Goal: Task Accomplishment & Management: Use online tool/utility

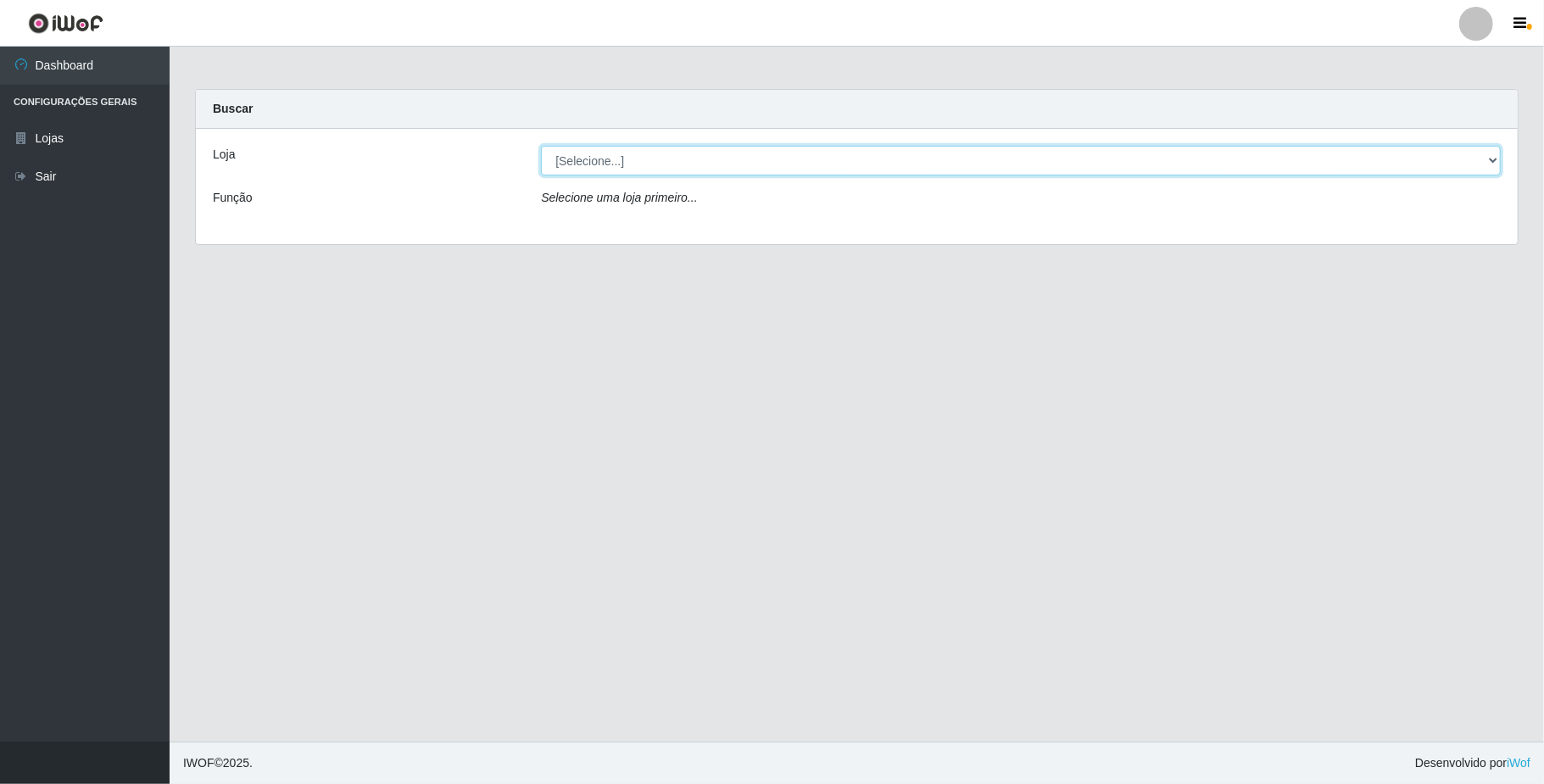
click at [890, 152] on select "[Selecione...] SuperFácil Atacado - Emaús" at bounding box center [1021, 160] width 960 height 29
select select "407"
click at [541, 146] on select "[Selecione...] SuperFácil Atacado - Emaús" at bounding box center [1021, 160] width 960 height 29
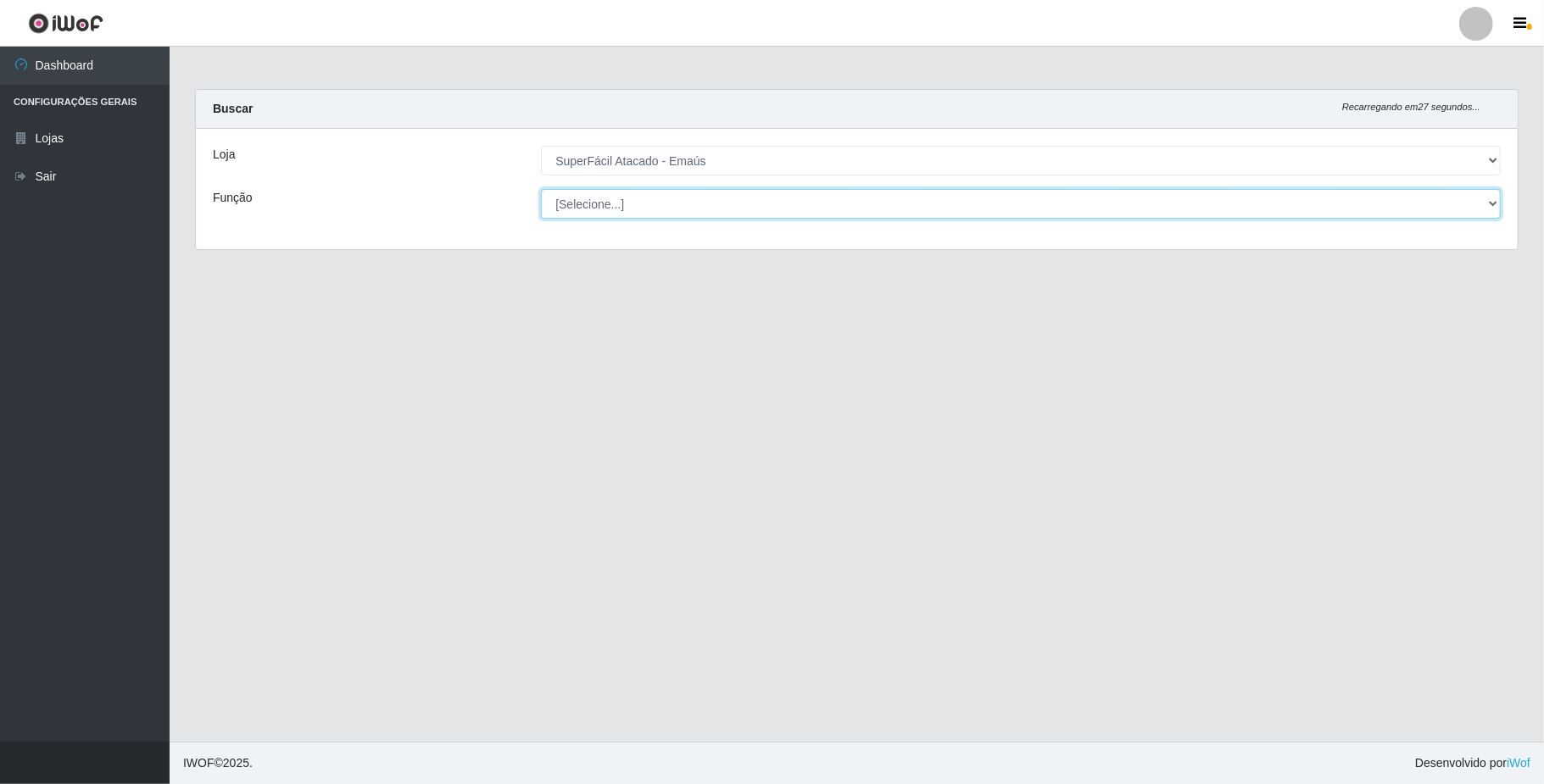
click at [909, 212] on select "[Selecione...] Auxiliar de Estacionamento Auxiliar de Estacionamento + Auxiliar…" at bounding box center [1021, 204] width 960 height 29
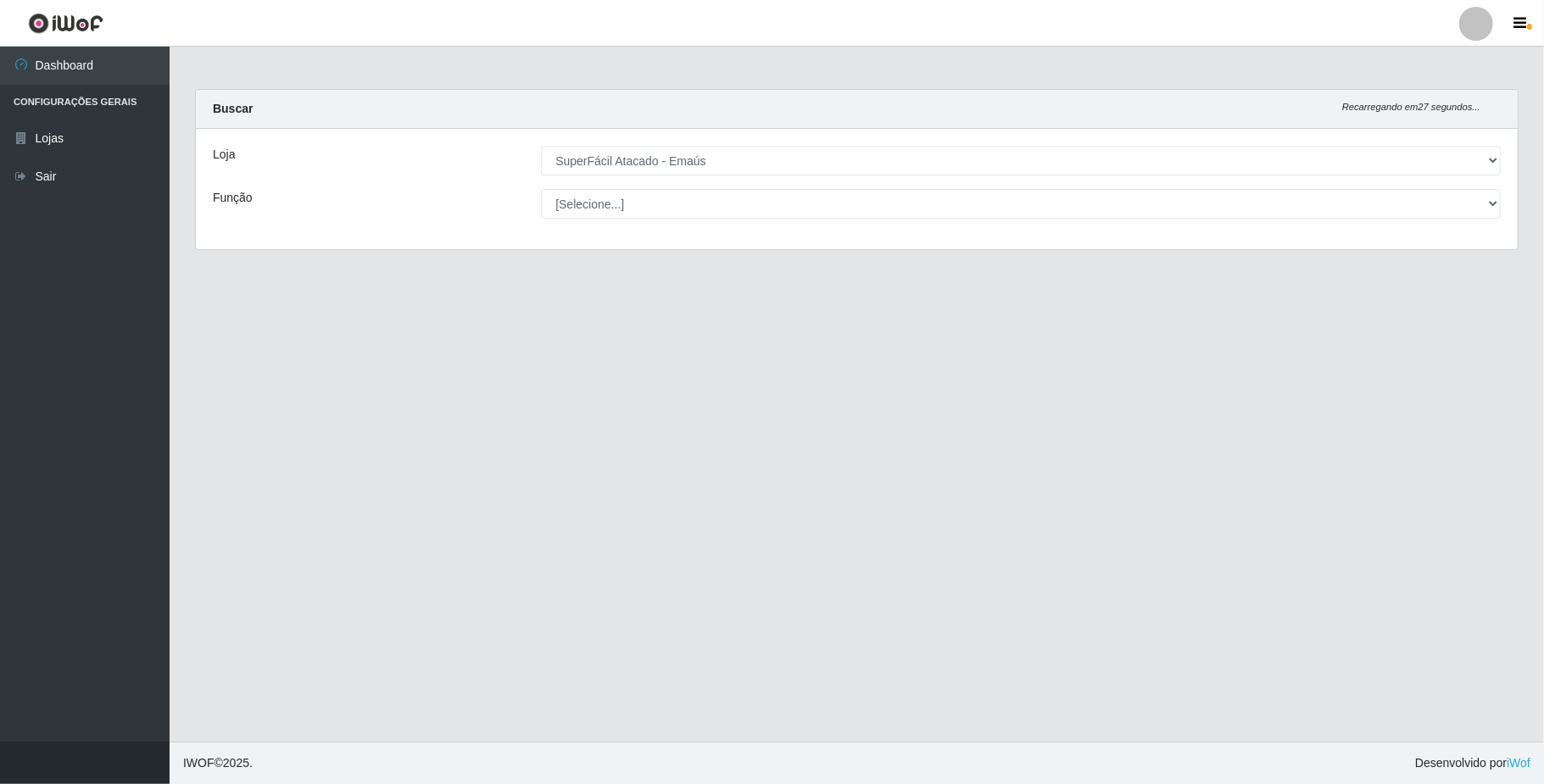
click at [944, 103] on div "Buscar Recarregando em 27 segundos..." at bounding box center [856, 109] width 1323 height 39
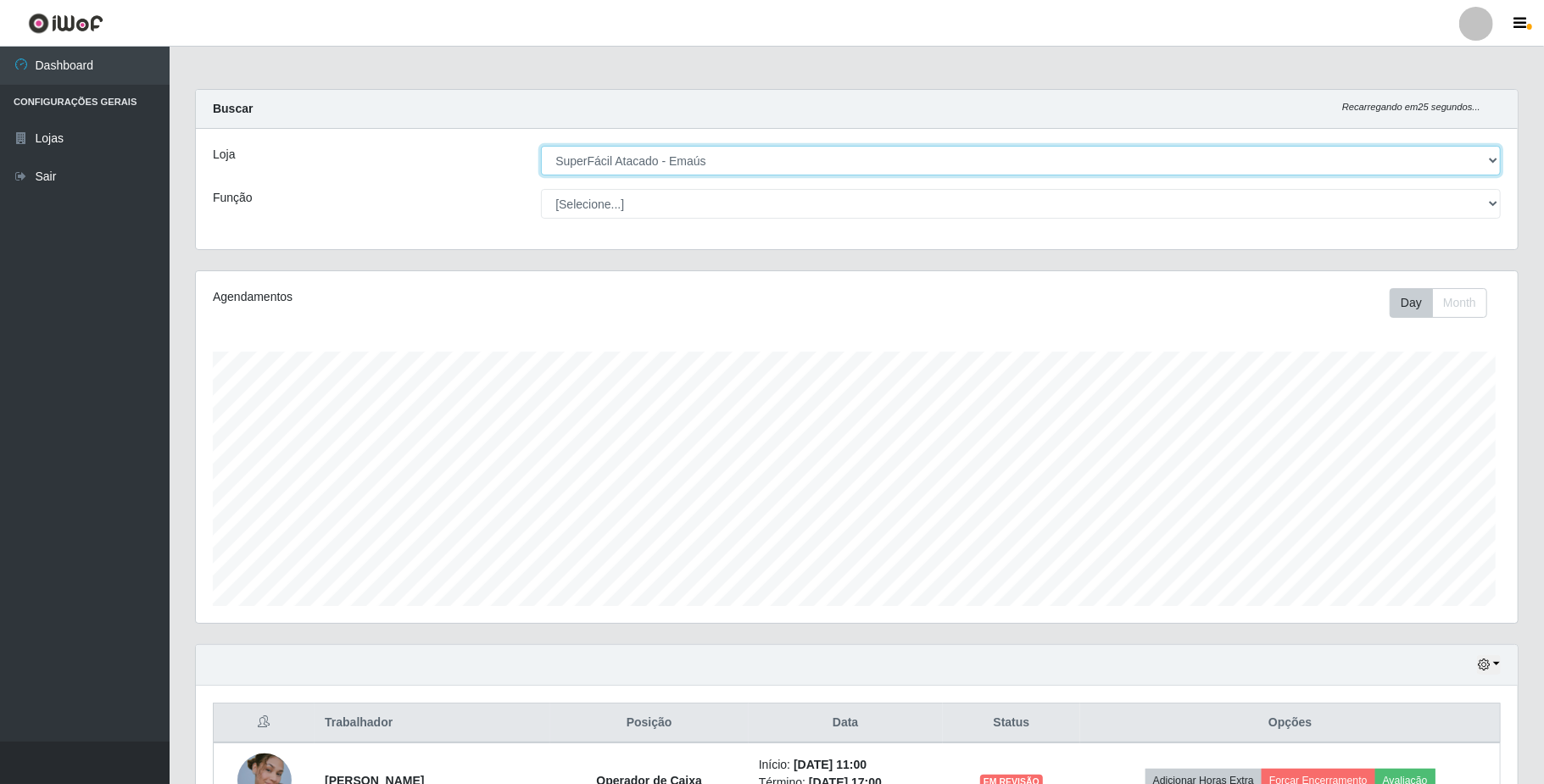
click at [1391, 153] on select "[Selecione...] SuperFácil Atacado - Emaús" at bounding box center [1021, 160] width 960 height 29
drag, startPoint x: 1174, startPoint y: 340, endPoint x: 1165, endPoint y: 314, distance: 27.5
click at [1172, 337] on div "Agendamentos Day Month" at bounding box center [855, 447] width 1318 height 352
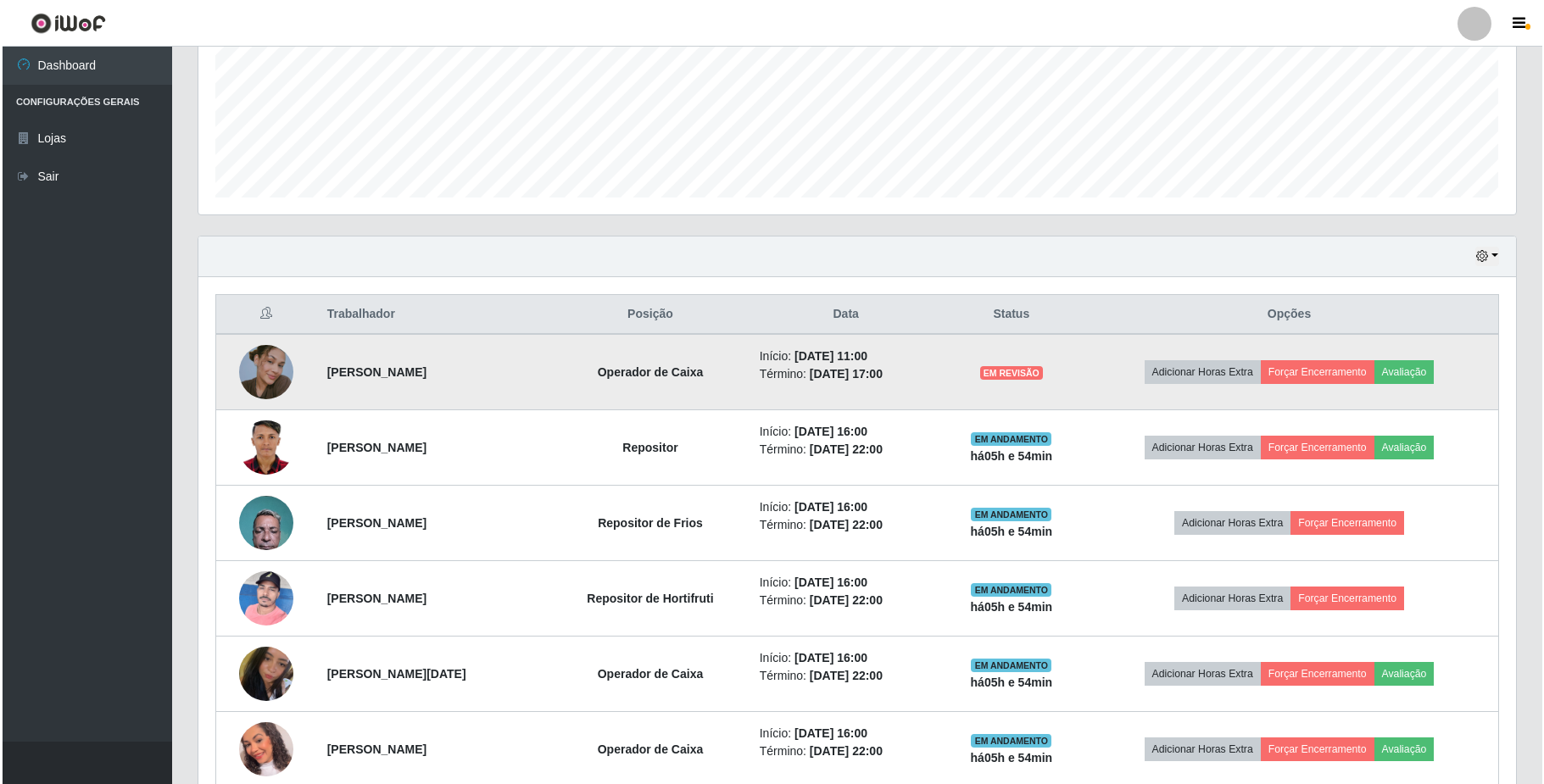
scroll to position [452, 0]
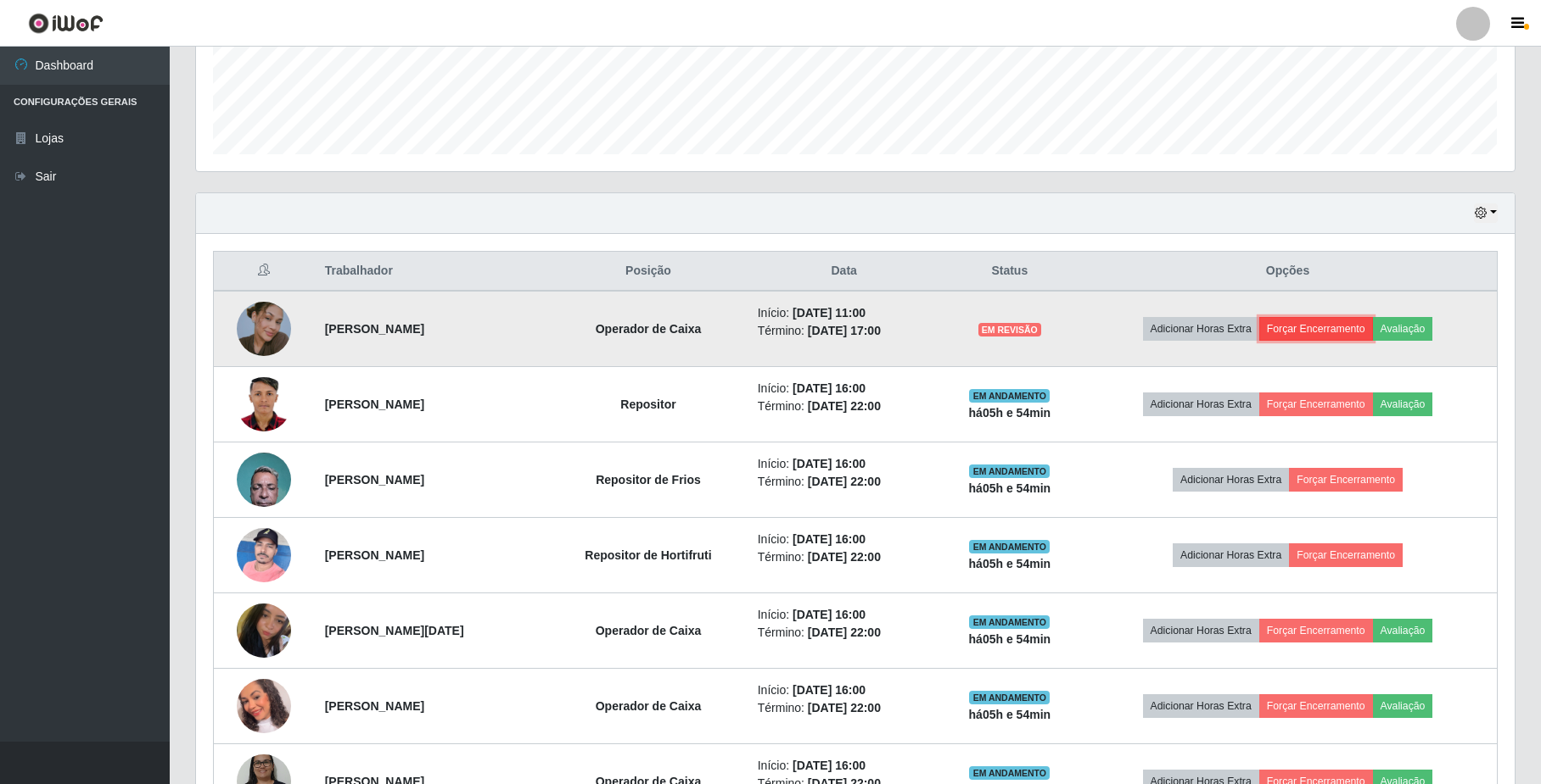
click at [1338, 333] on button "Forçar Encerramento" at bounding box center [1316, 329] width 114 height 24
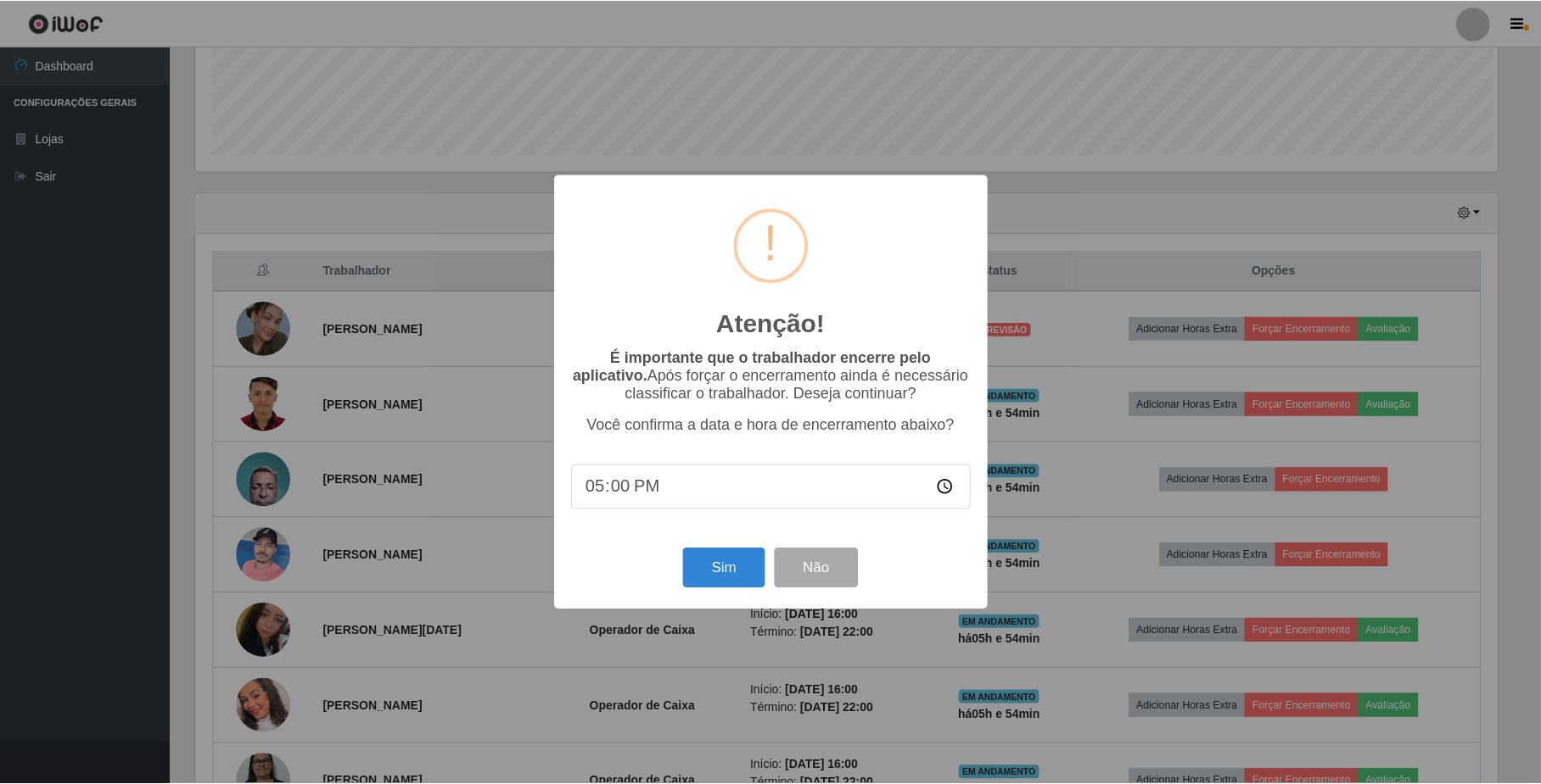
scroll to position [352, 1305]
click at [707, 568] on button "Sim" at bounding box center [725, 569] width 82 height 40
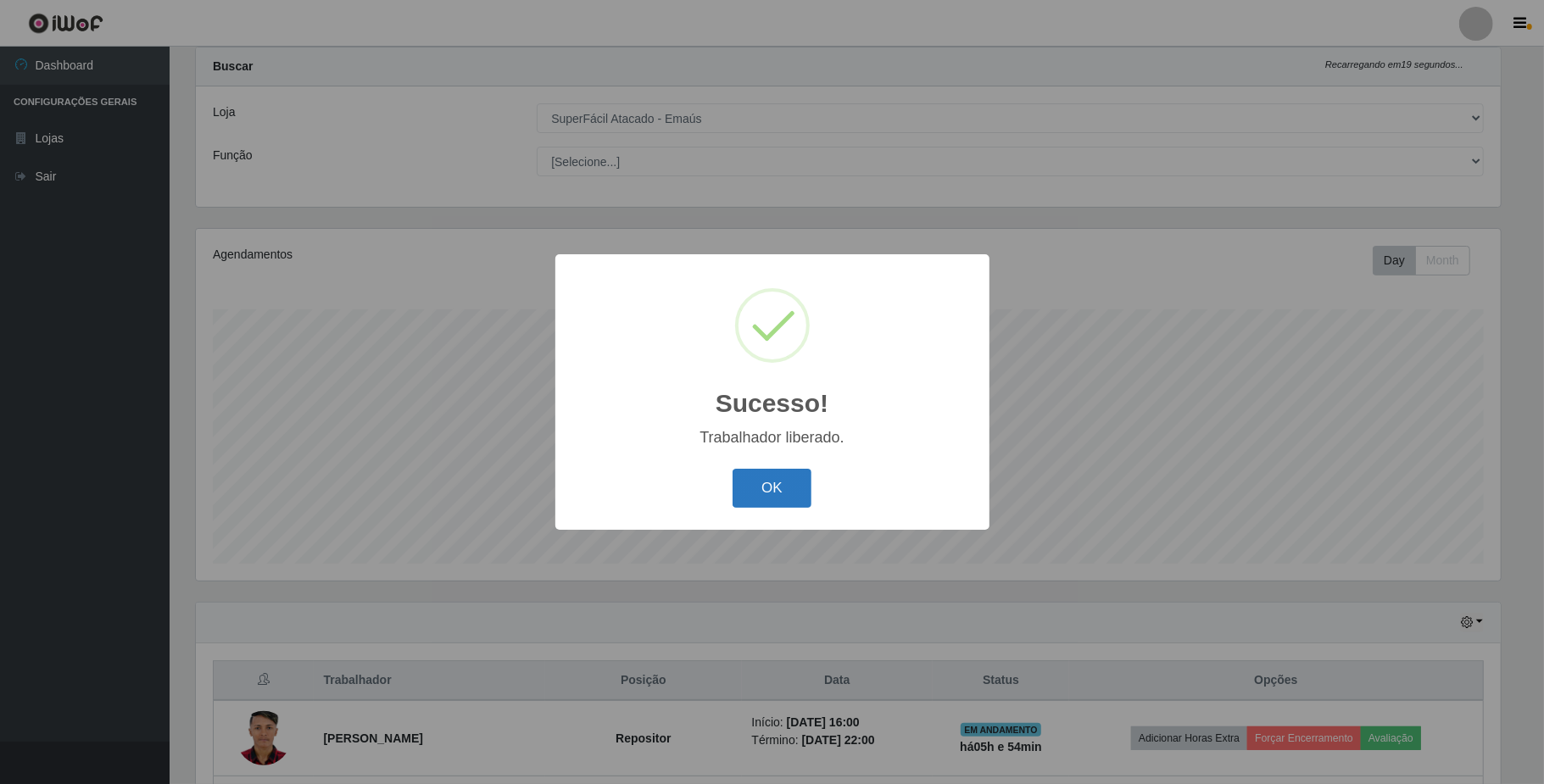
click at [781, 482] on button "OK" at bounding box center [772, 488] width 79 height 40
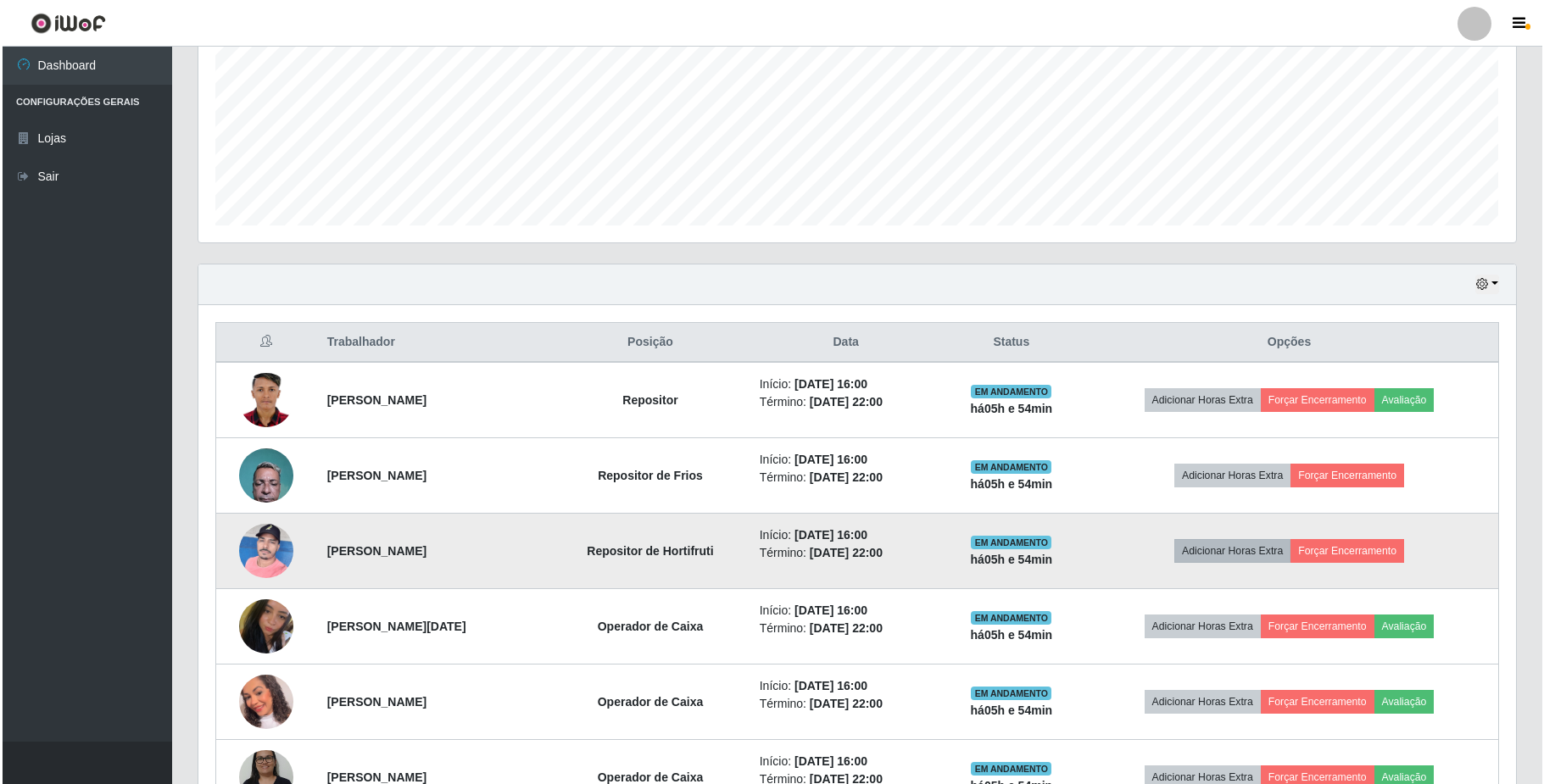
scroll to position [495, 0]
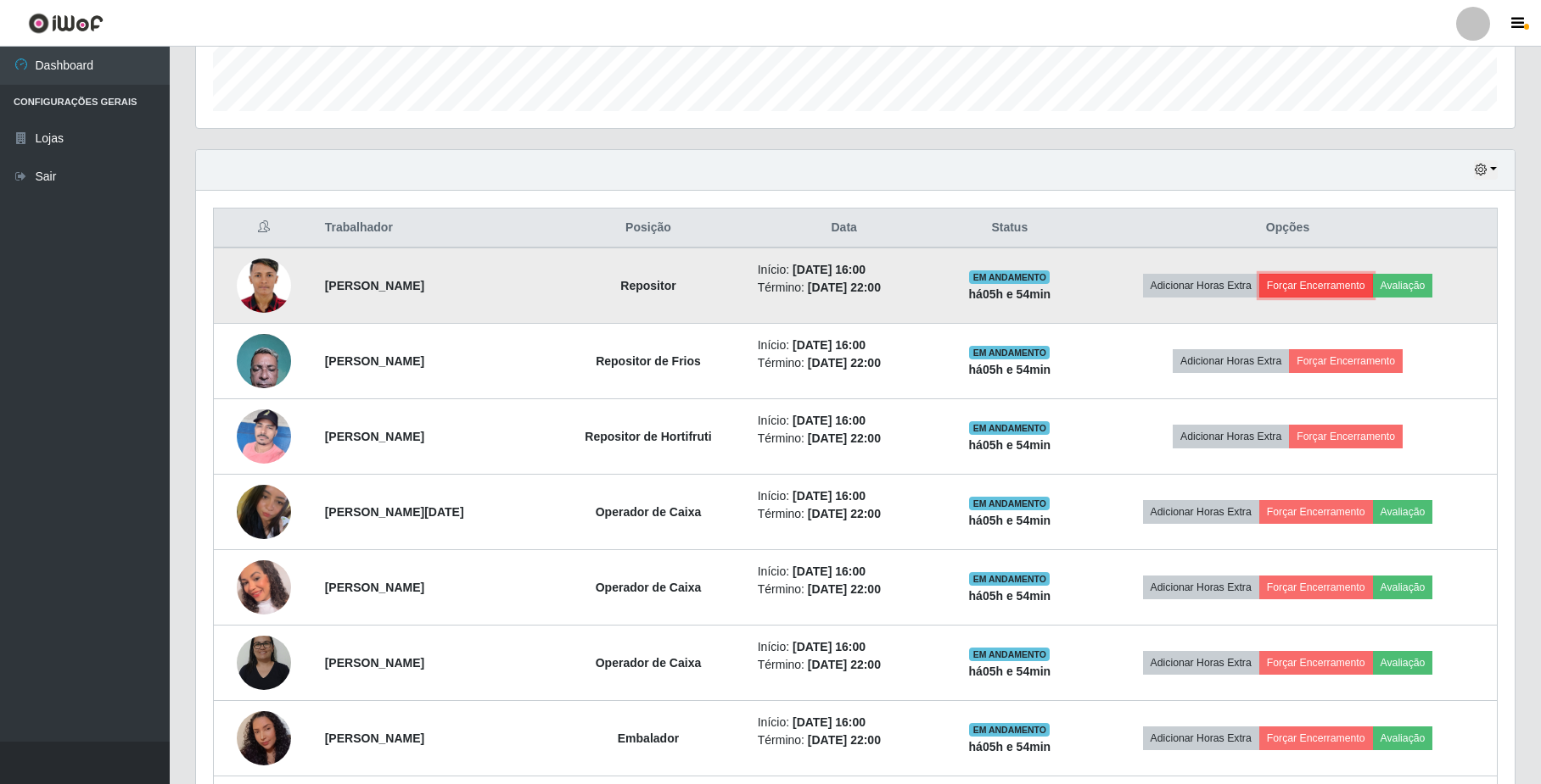
click at [1325, 279] on button "Forçar Encerramento" at bounding box center [1316, 286] width 114 height 24
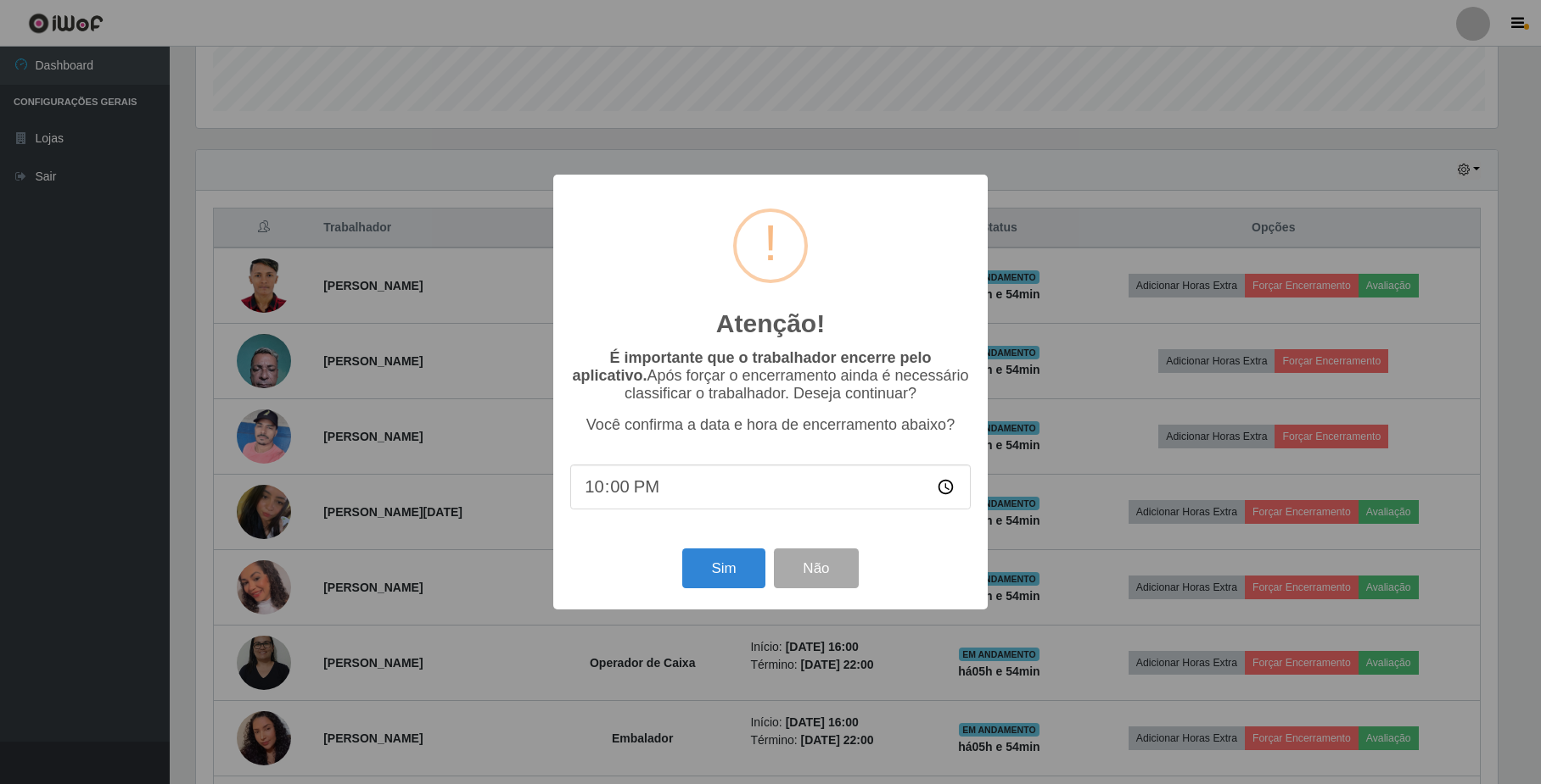
scroll to position [352, 1305]
click at [713, 580] on button "Sim" at bounding box center [725, 569] width 82 height 40
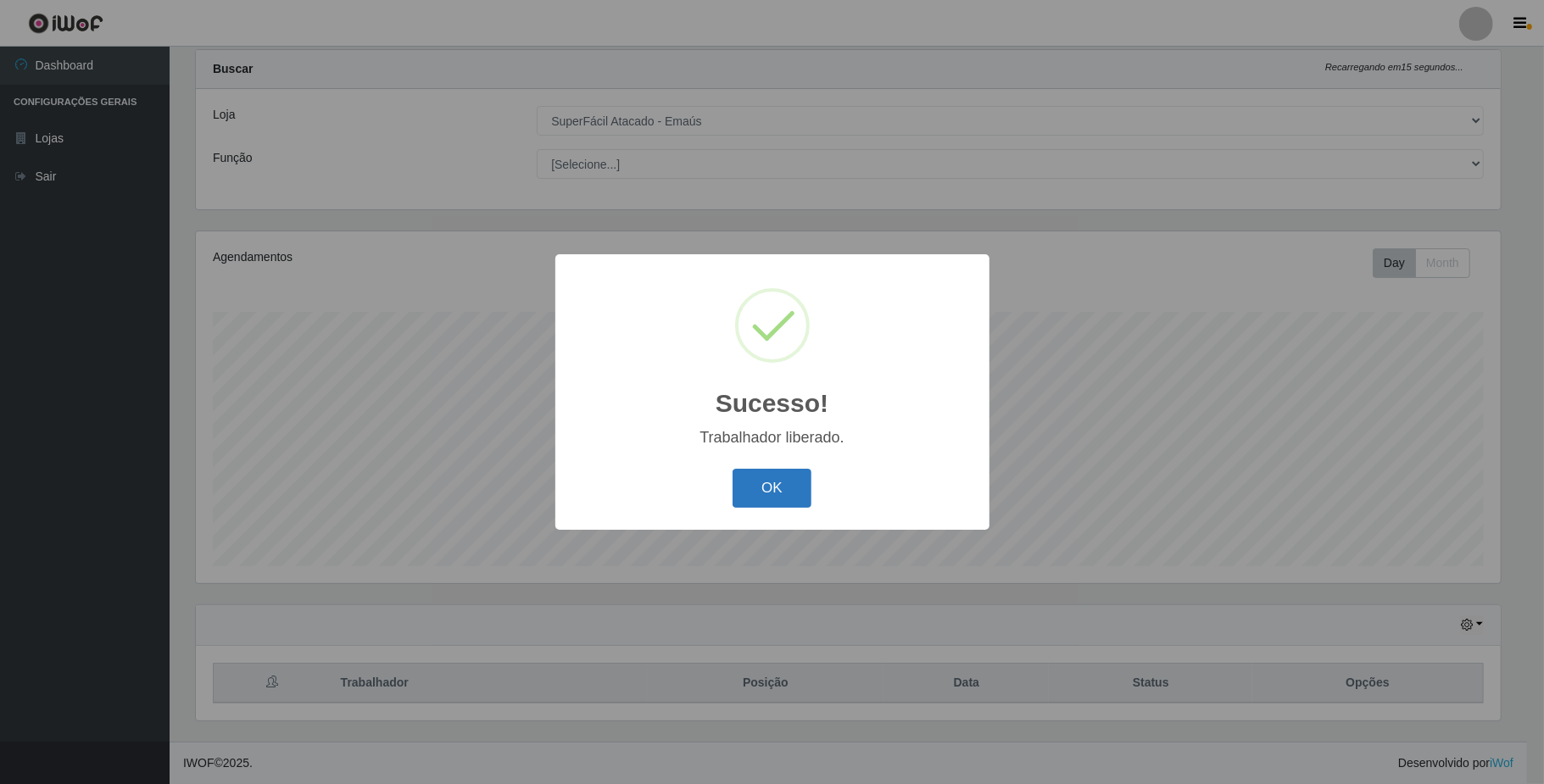
click at [788, 486] on button "OK" at bounding box center [772, 488] width 79 height 40
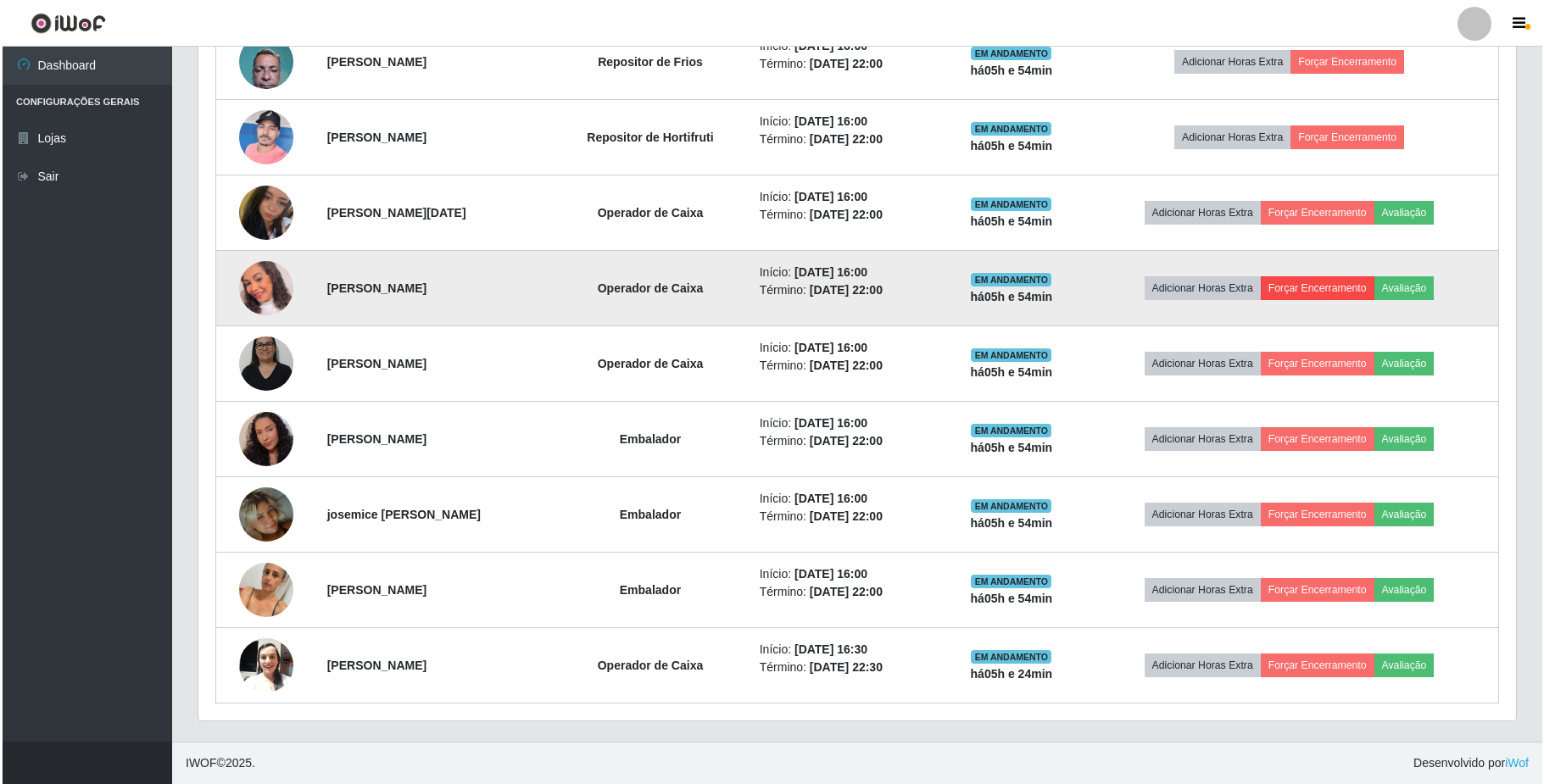
scroll to position [725, 0]
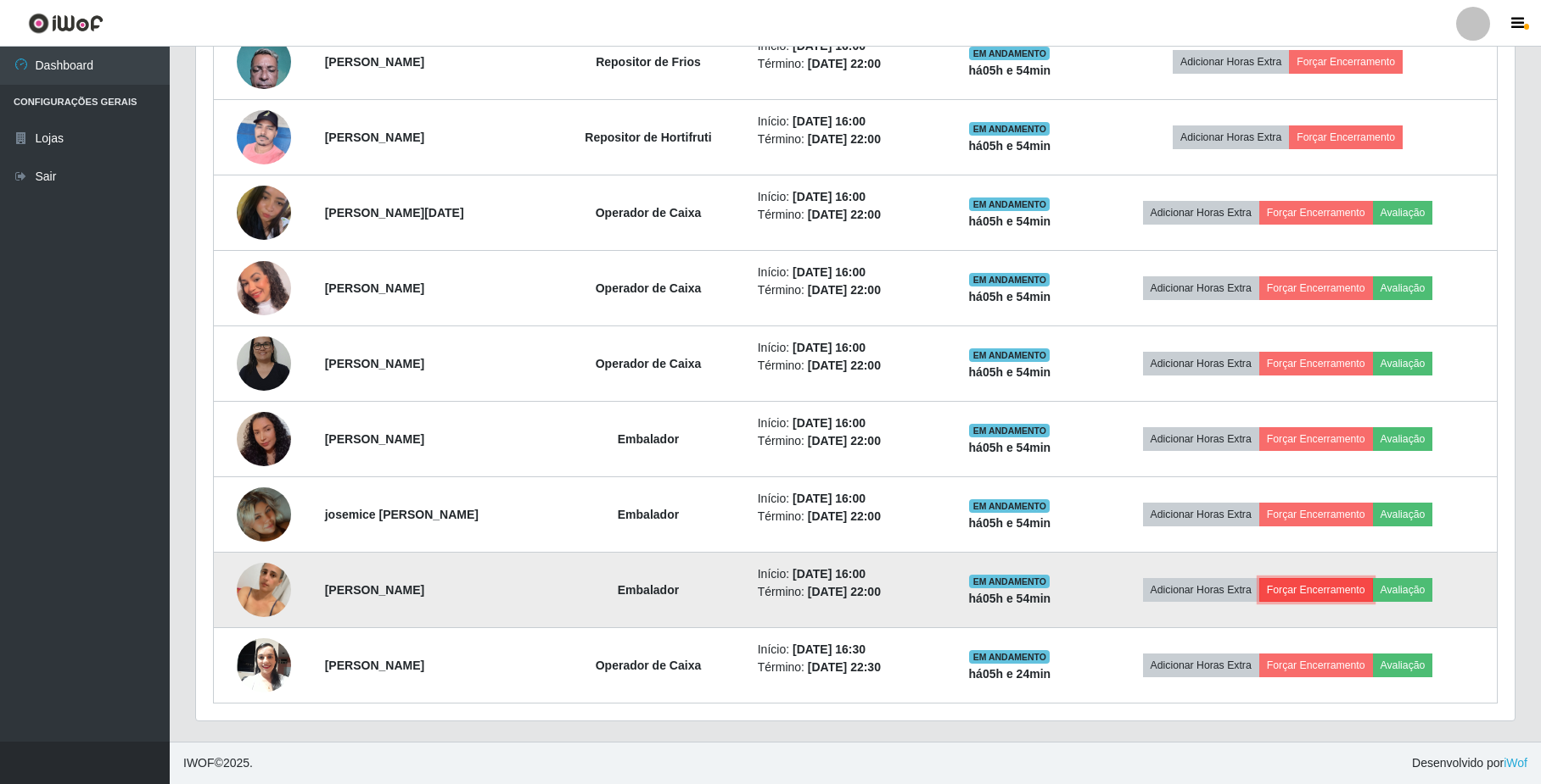
click at [1328, 584] on button "Forçar Encerramento" at bounding box center [1316, 590] width 114 height 24
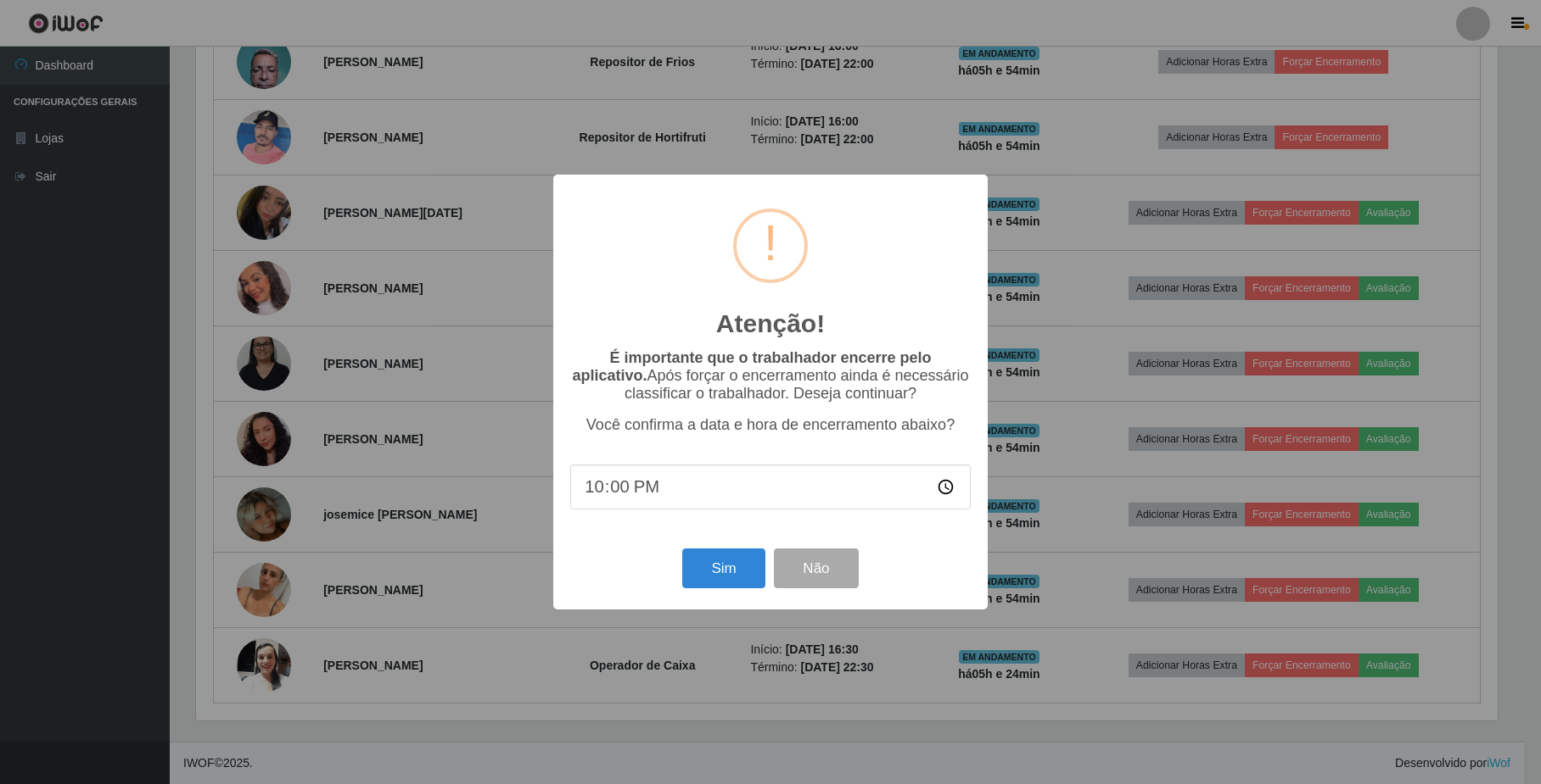
scroll to position [352, 1305]
click at [713, 576] on button "Sim" at bounding box center [725, 569] width 82 height 40
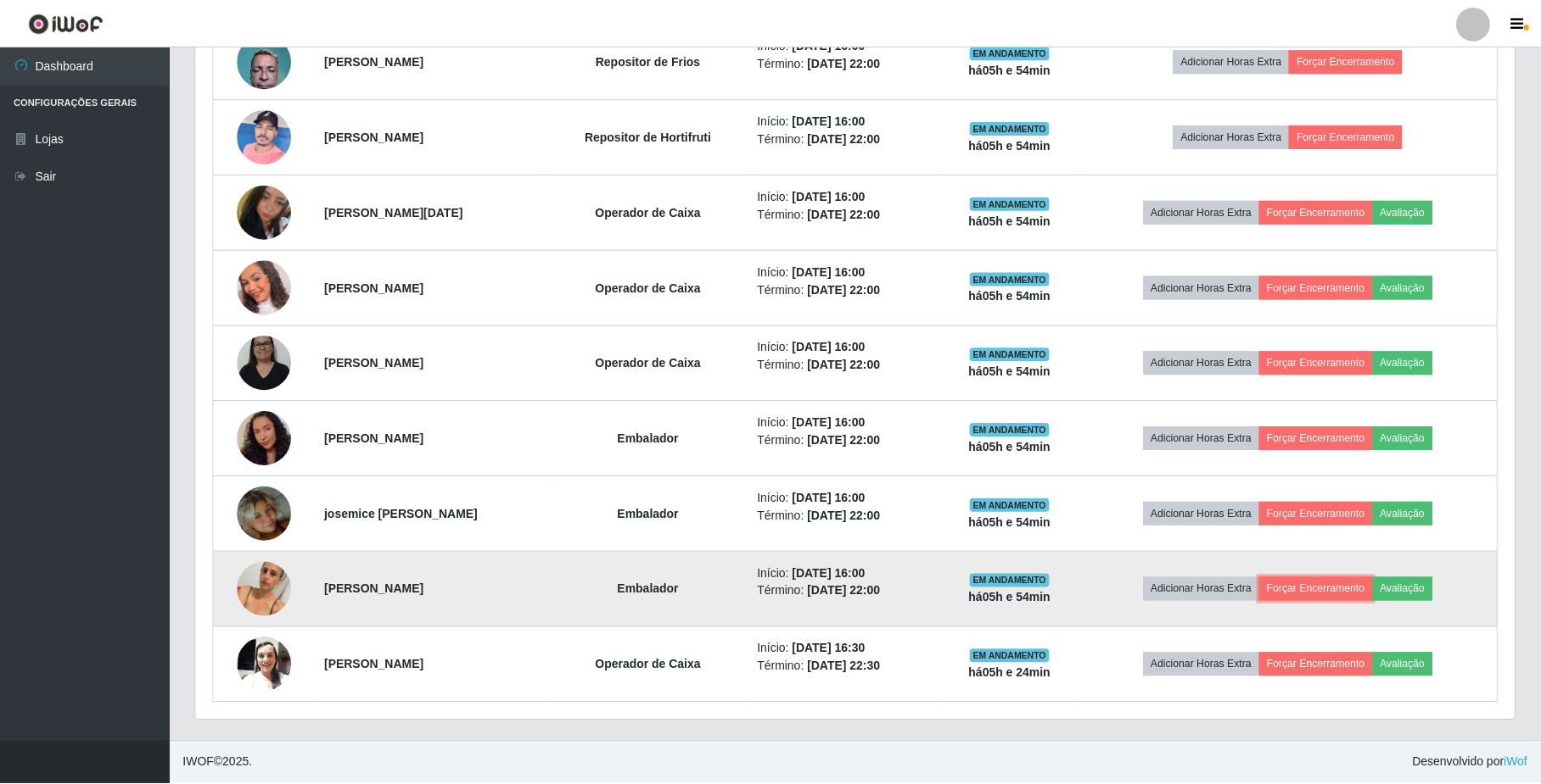
scroll to position [0, 0]
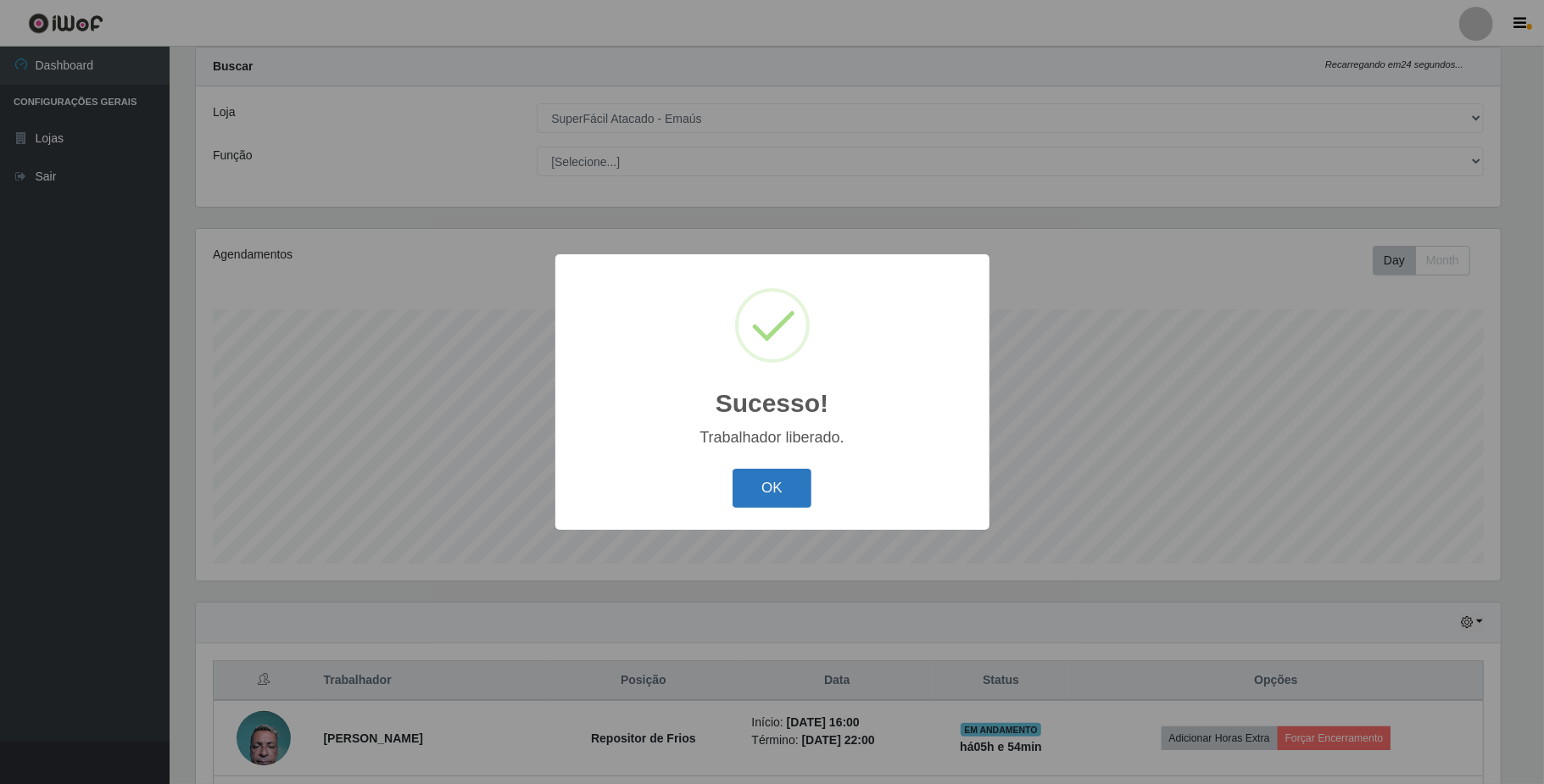
click at [781, 488] on button "OK" at bounding box center [772, 488] width 79 height 40
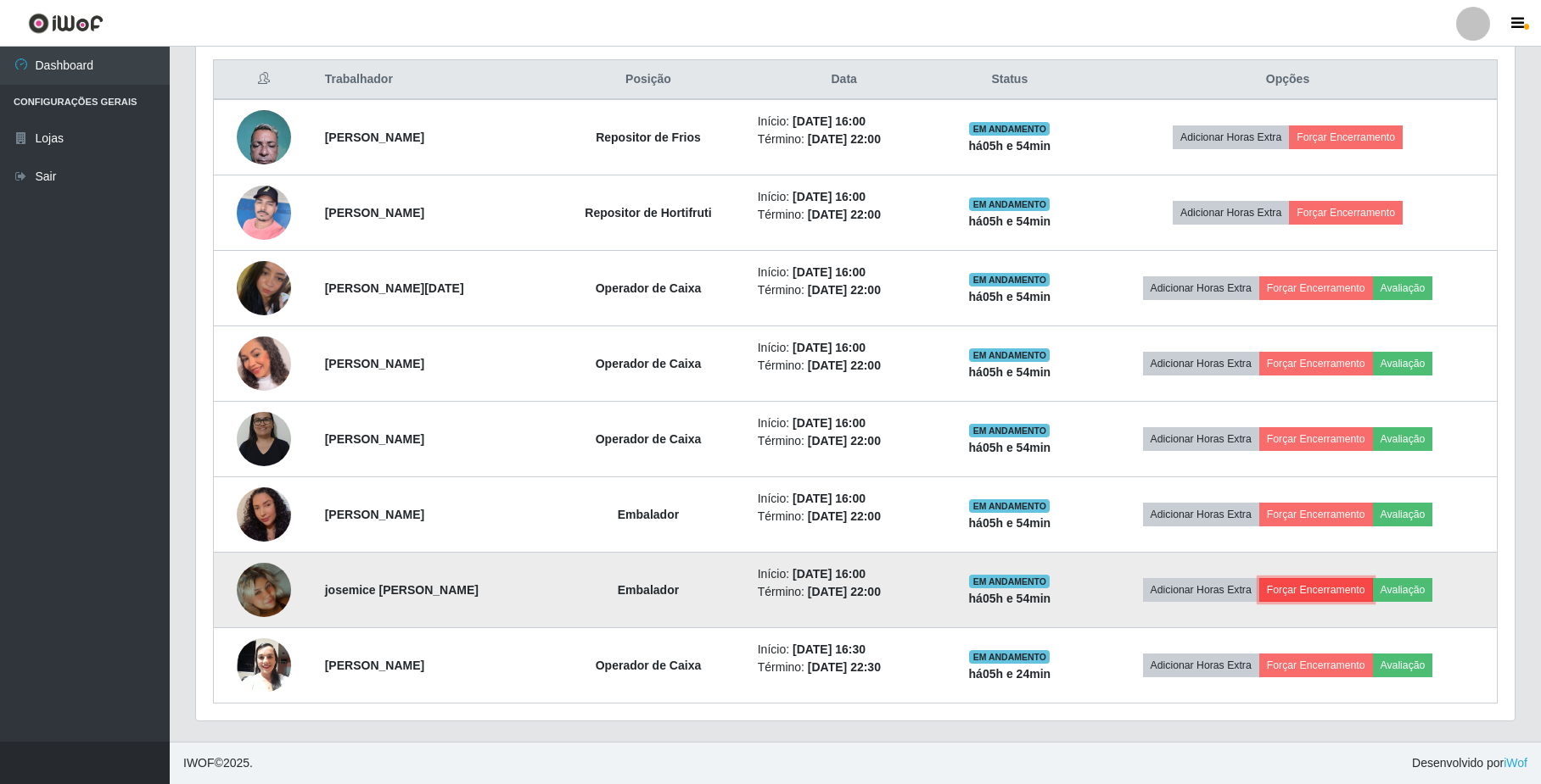
click at [1327, 599] on button "Forçar Encerramento" at bounding box center [1316, 590] width 114 height 24
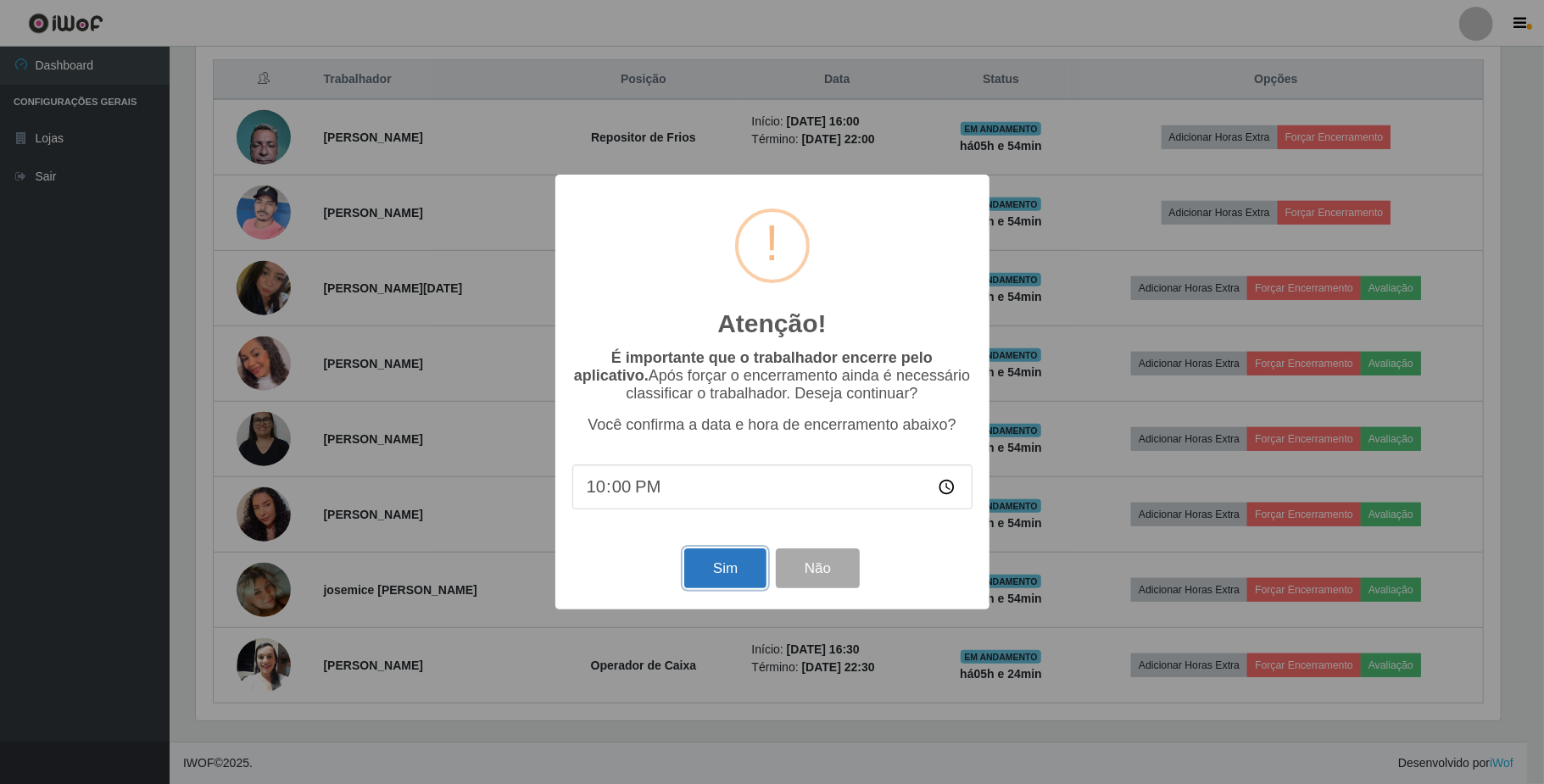
click at [726, 562] on button "Sim" at bounding box center [725, 569] width 82 height 40
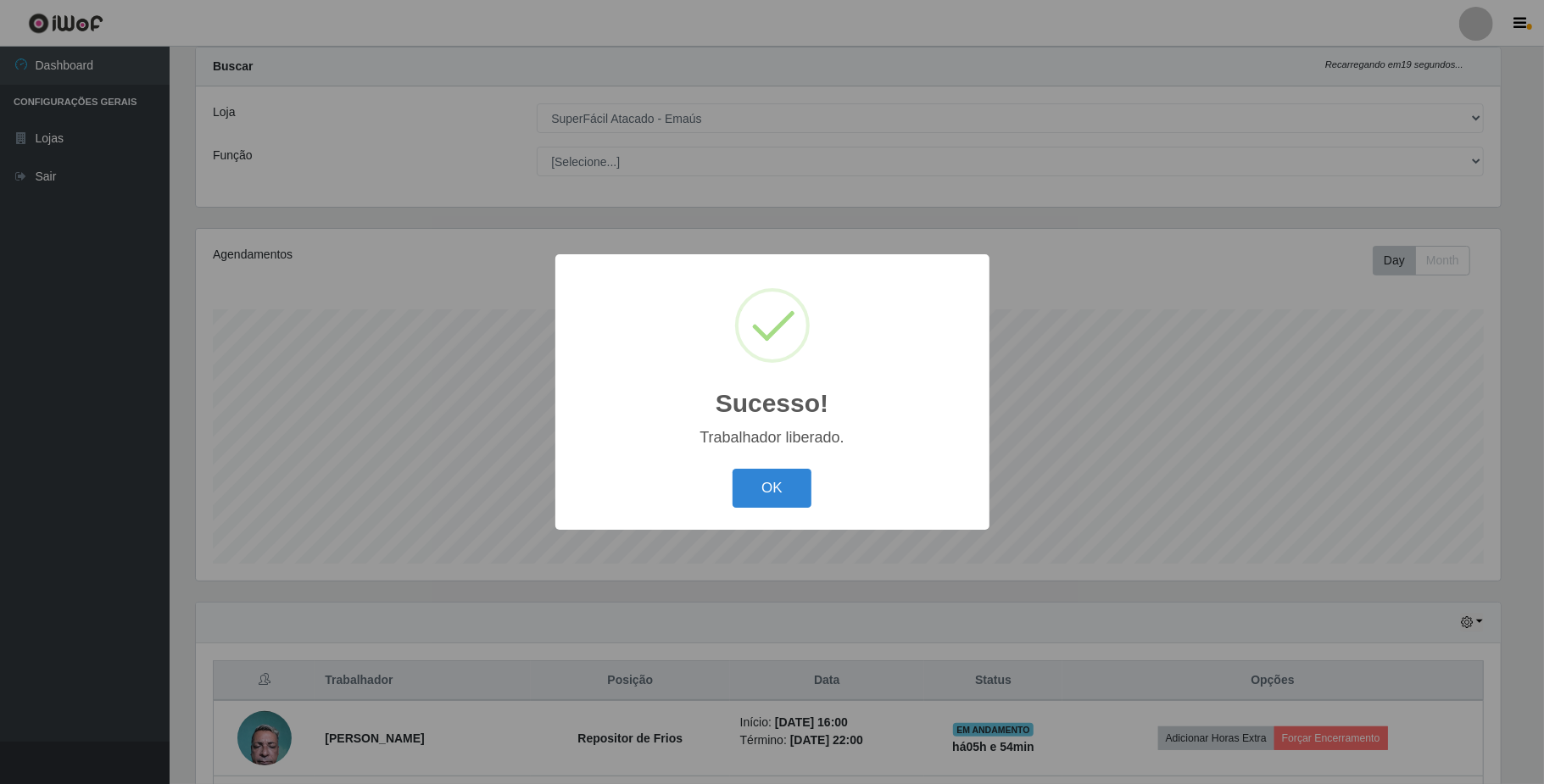
drag, startPoint x: 774, startPoint y: 496, endPoint x: 1072, endPoint y: 453, distance: 301.1
click at [778, 494] on button "OK" at bounding box center [772, 488] width 79 height 40
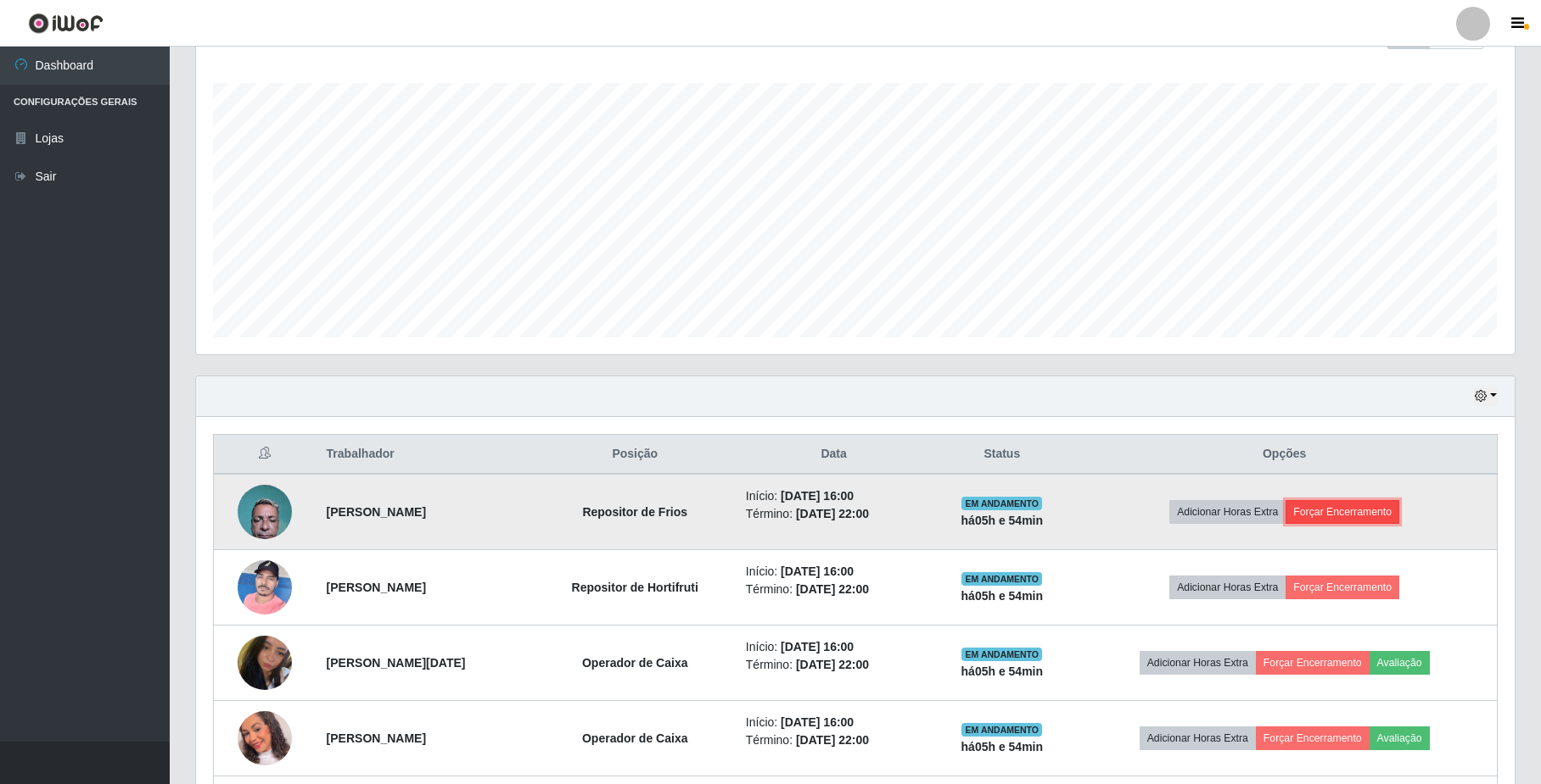
click at [1372, 520] on button "Forçar Encerramento" at bounding box center [1342, 513] width 114 height 24
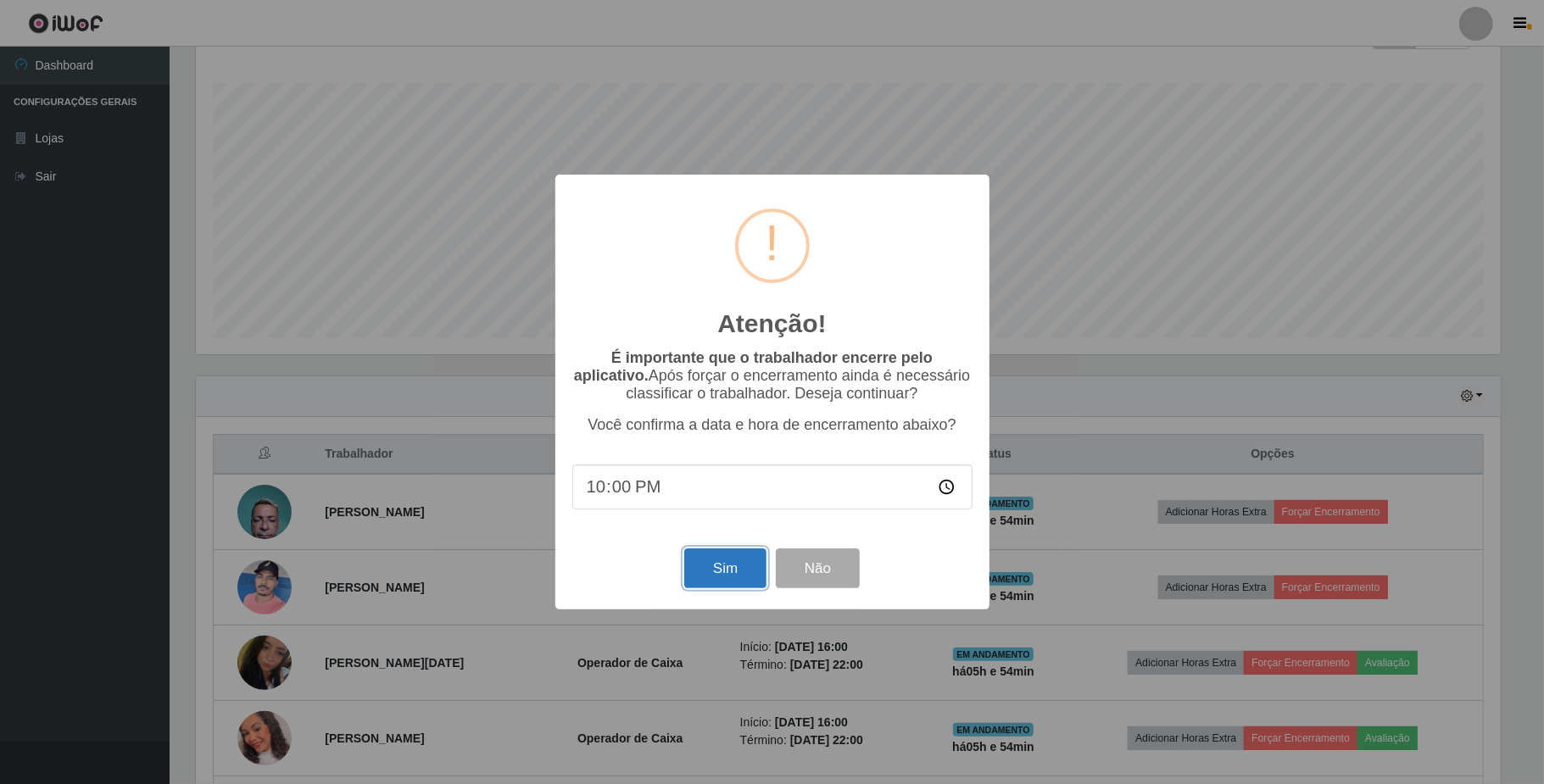
click at [726, 563] on button "Sim" at bounding box center [725, 569] width 82 height 40
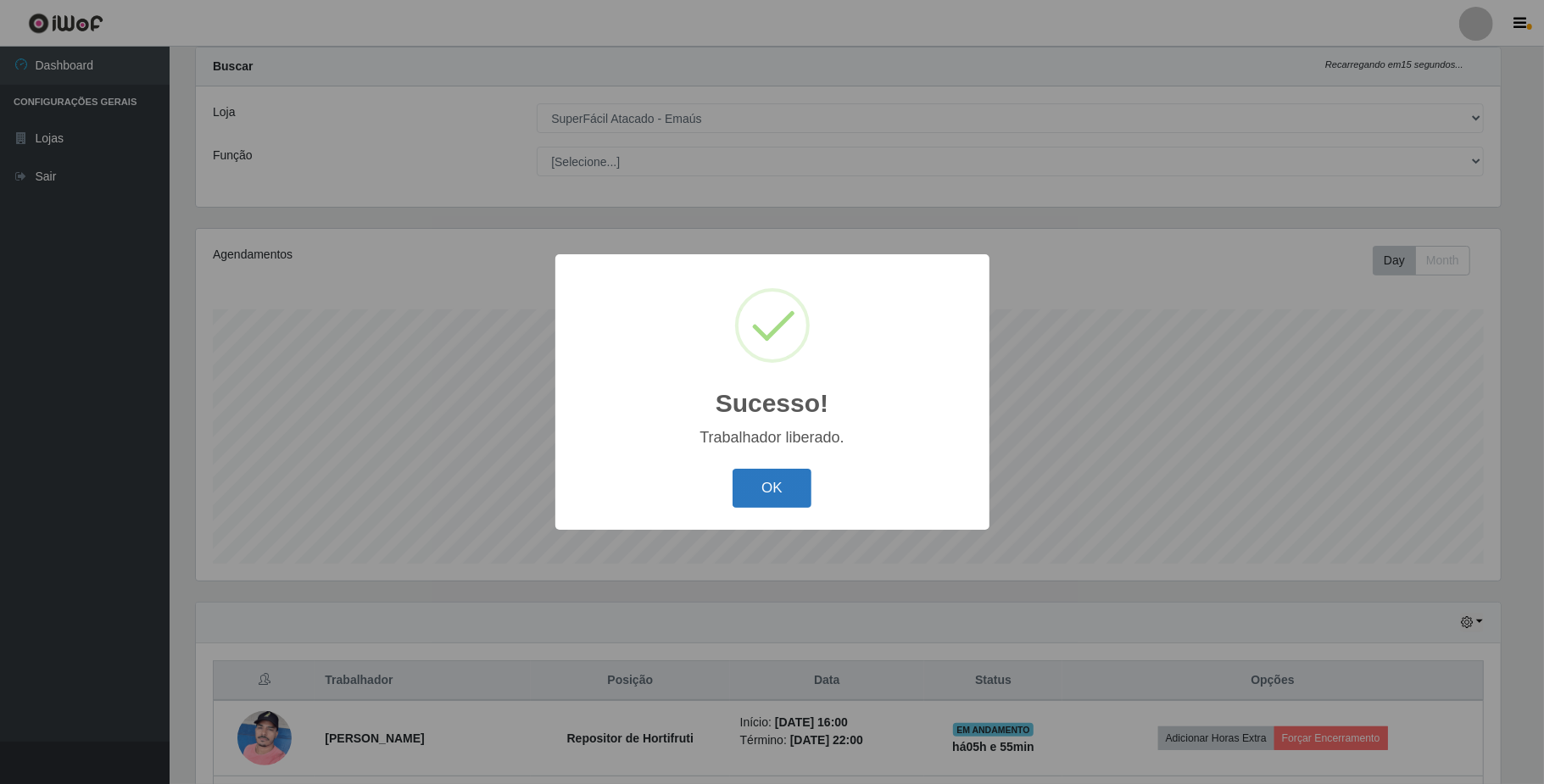
click at [764, 482] on button "OK" at bounding box center [772, 488] width 79 height 40
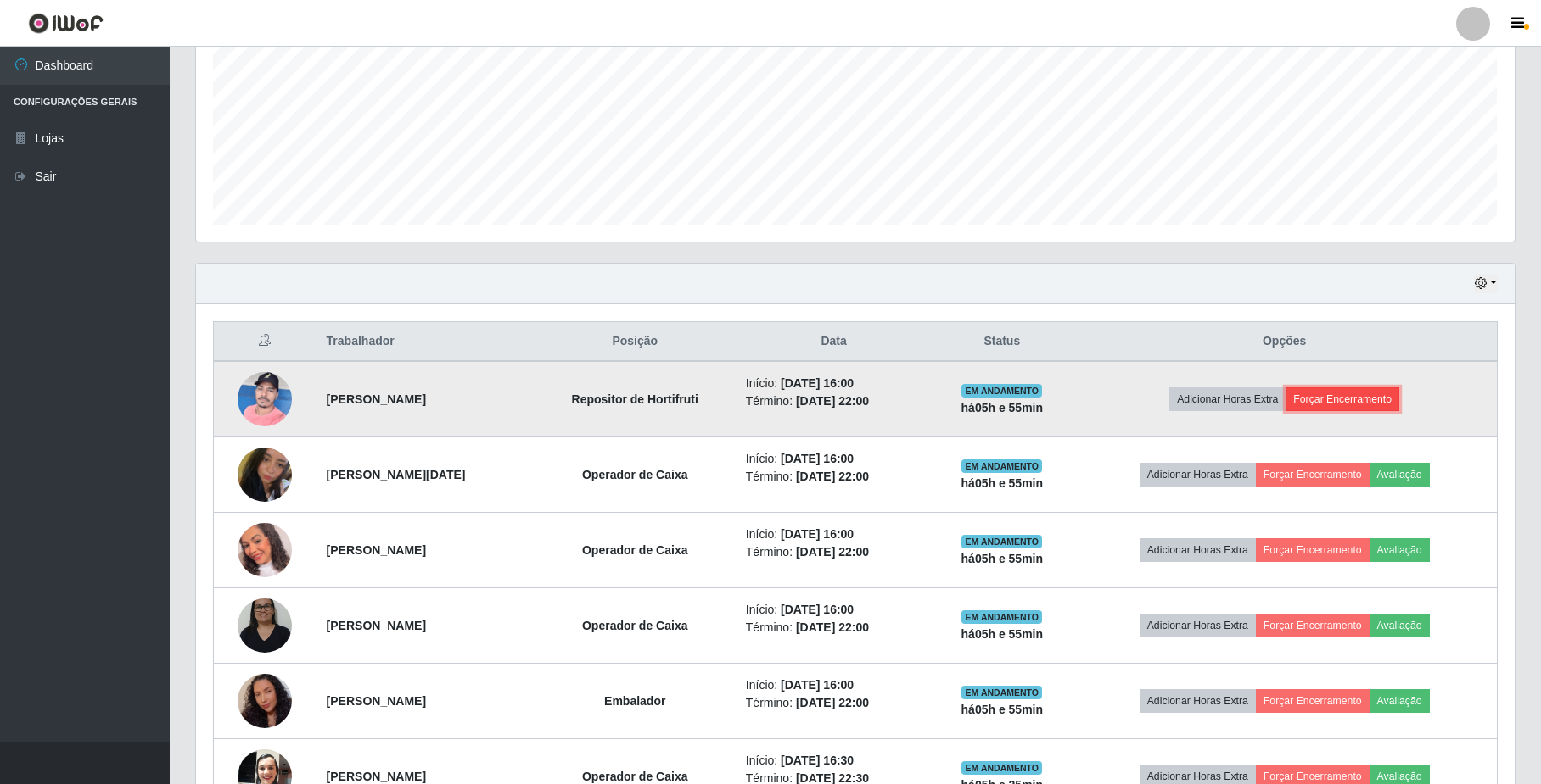
click at [1338, 399] on button "Forçar Encerramento" at bounding box center [1342, 400] width 114 height 24
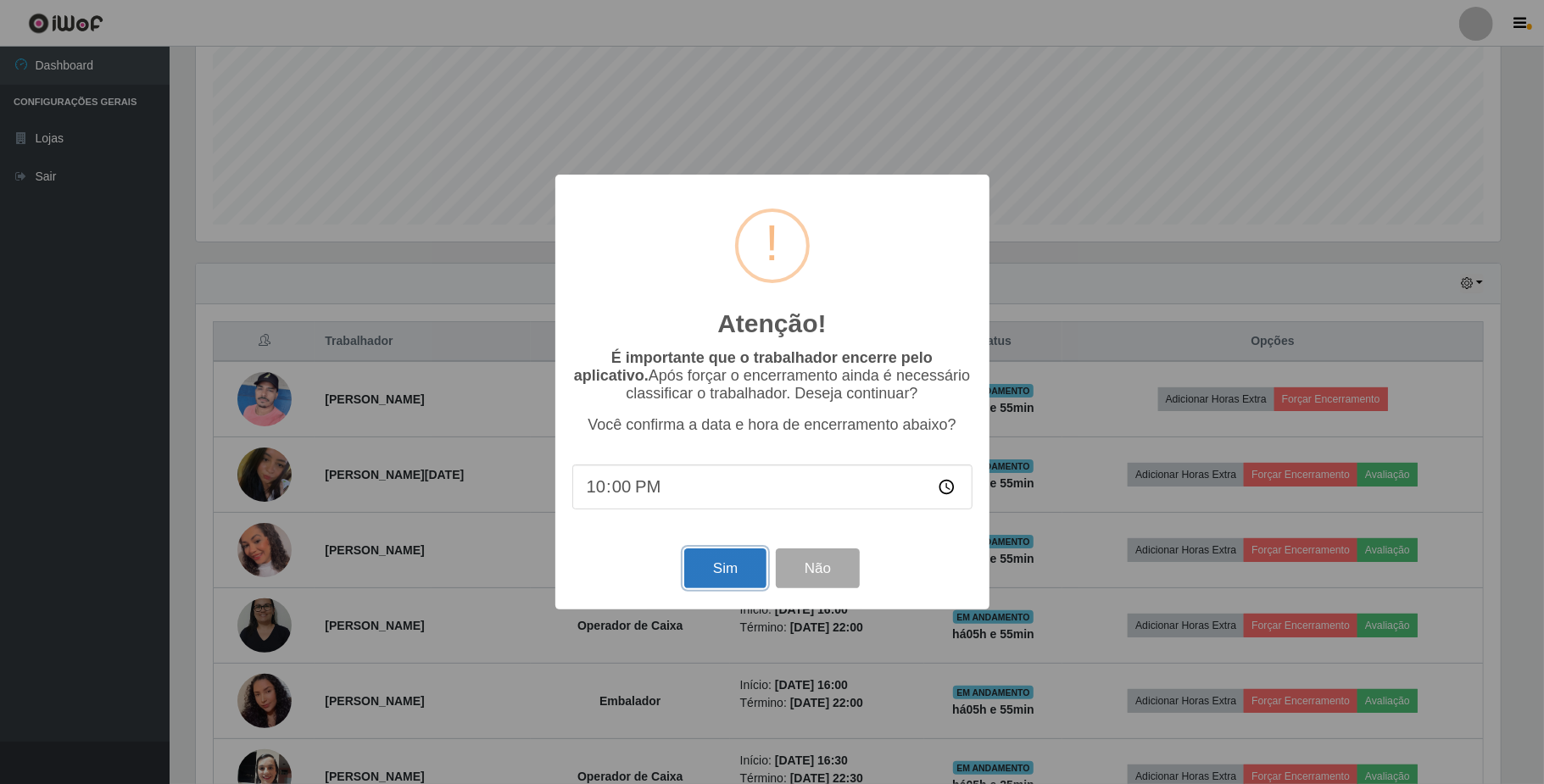
click at [710, 581] on button "Sim" at bounding box center [725, 569] width 82 height 40
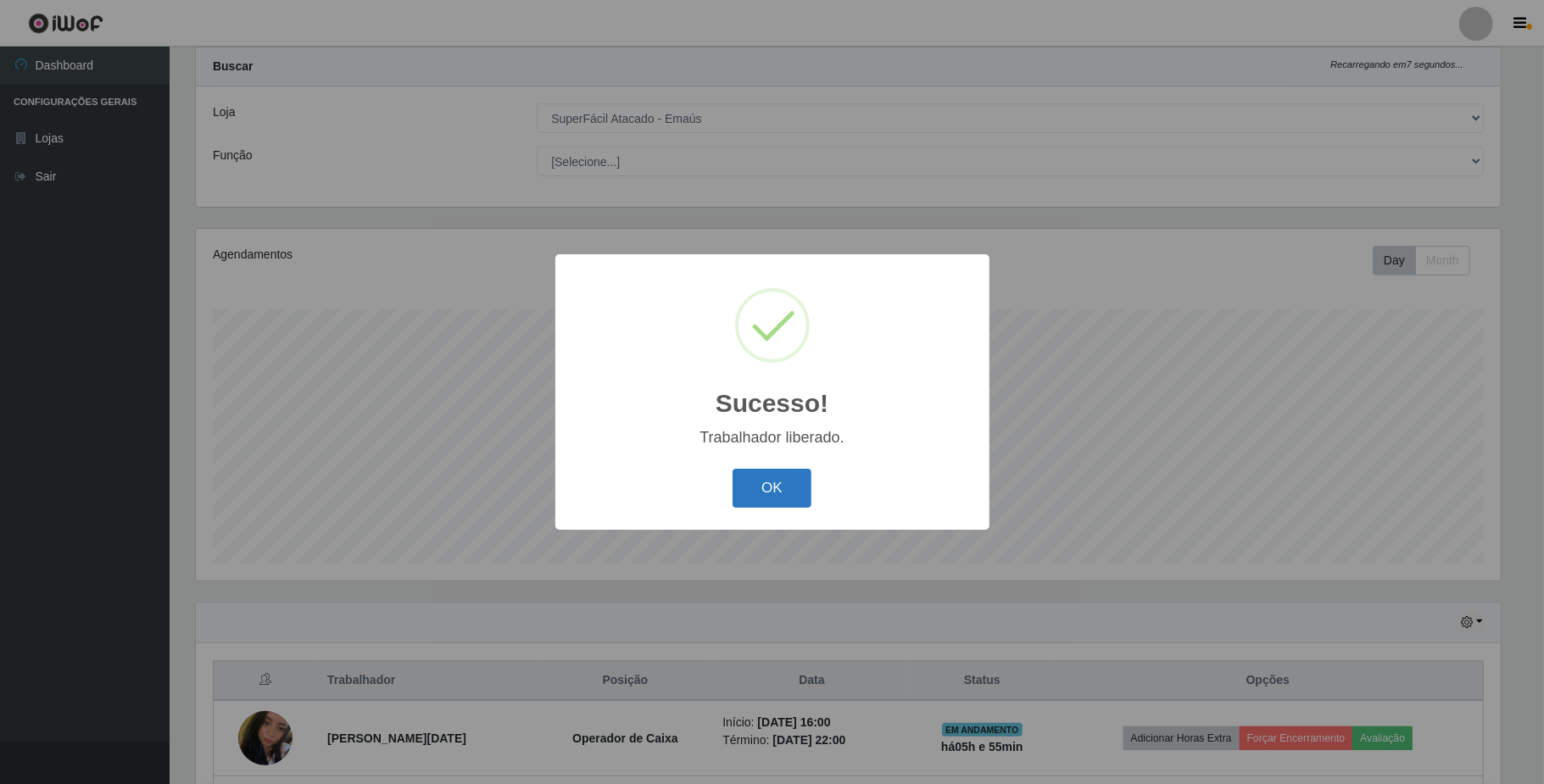
click at [762, 495] on button "OK" at bounding box center [772, 488] width 79 height 40
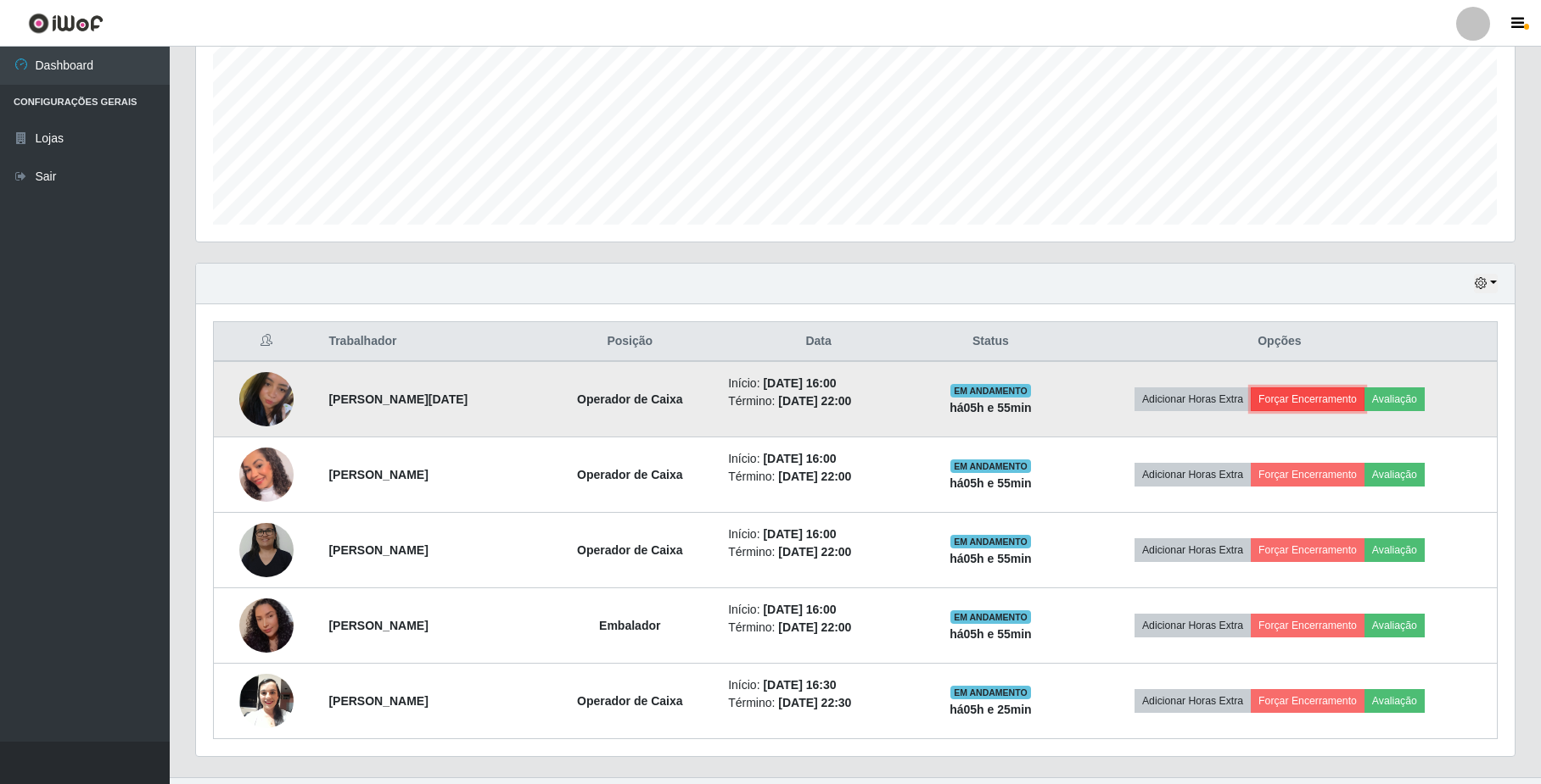
click at [1319, 405] on button "Forçar Encerramento" at bounding box center [1307, 400] width 114 height 24
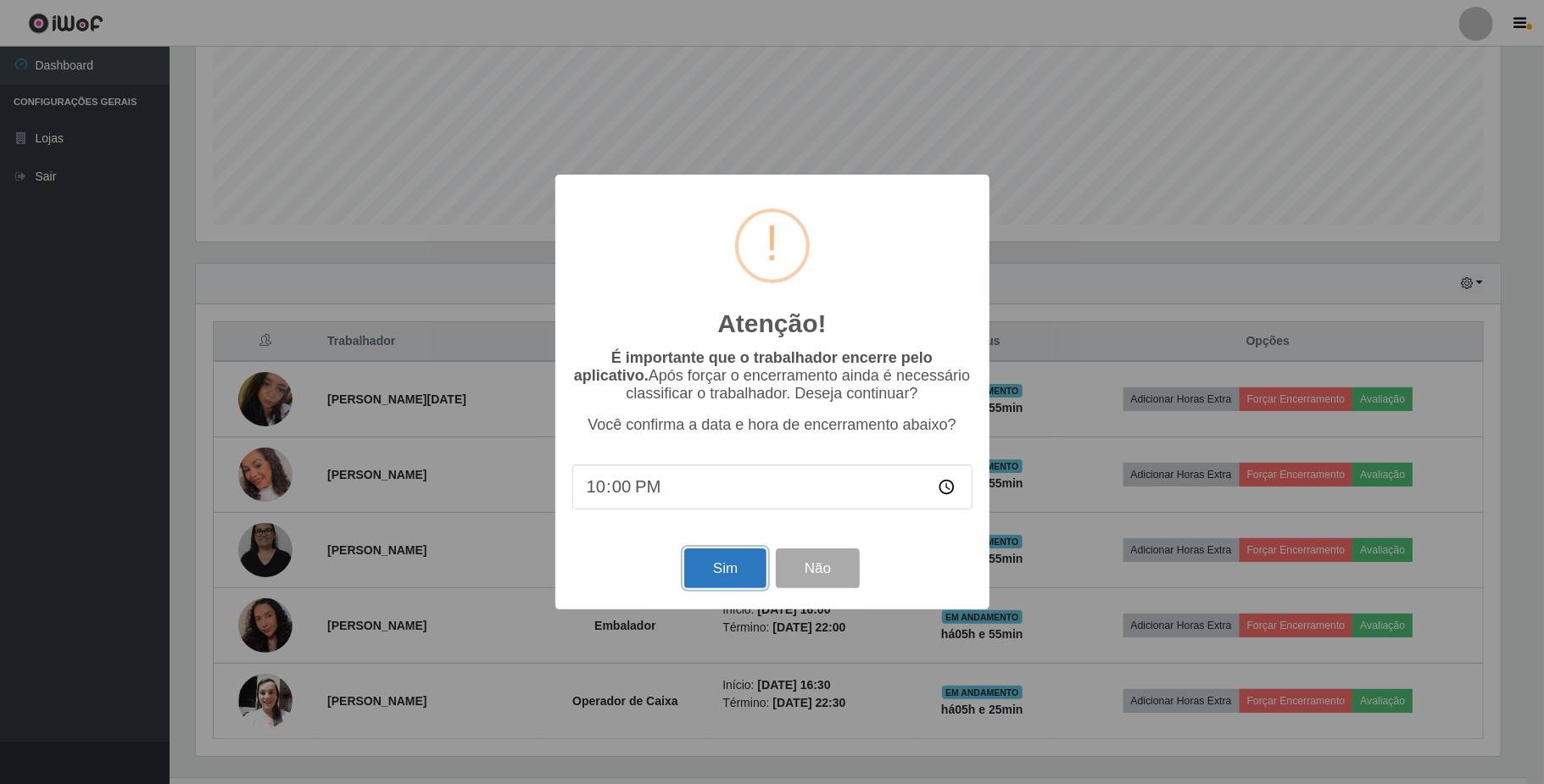
click at [737, 570] on button "Sim" at bounding box center [725, 569] width 82 height 40
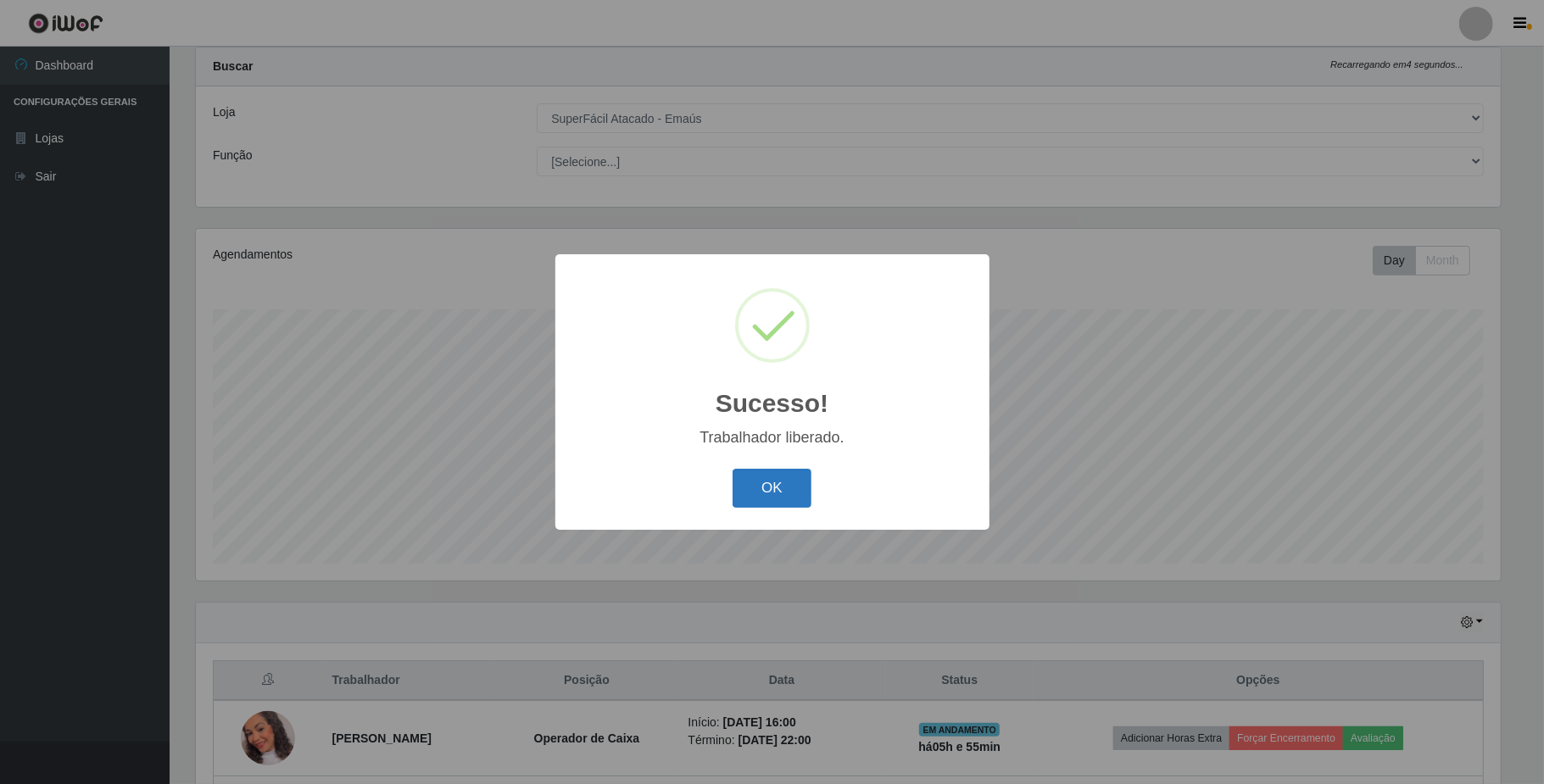
click at [785, 499] on button "OK" at bounding box center [772, 488] width 79 height 40
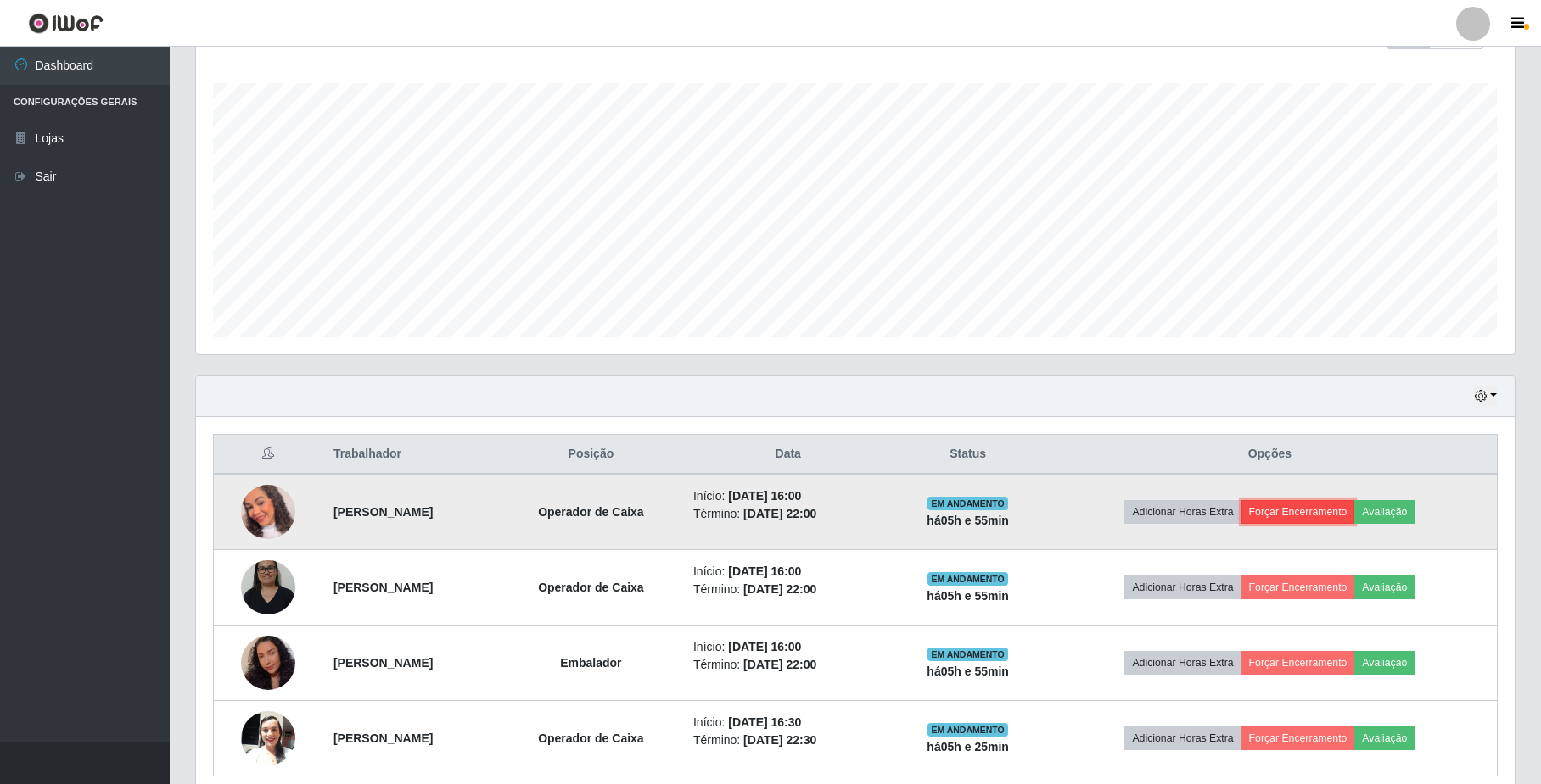
click at [1324, 519] on button "Forçar Encerramento" at bounding box center [1298, 513] width 114 height 24
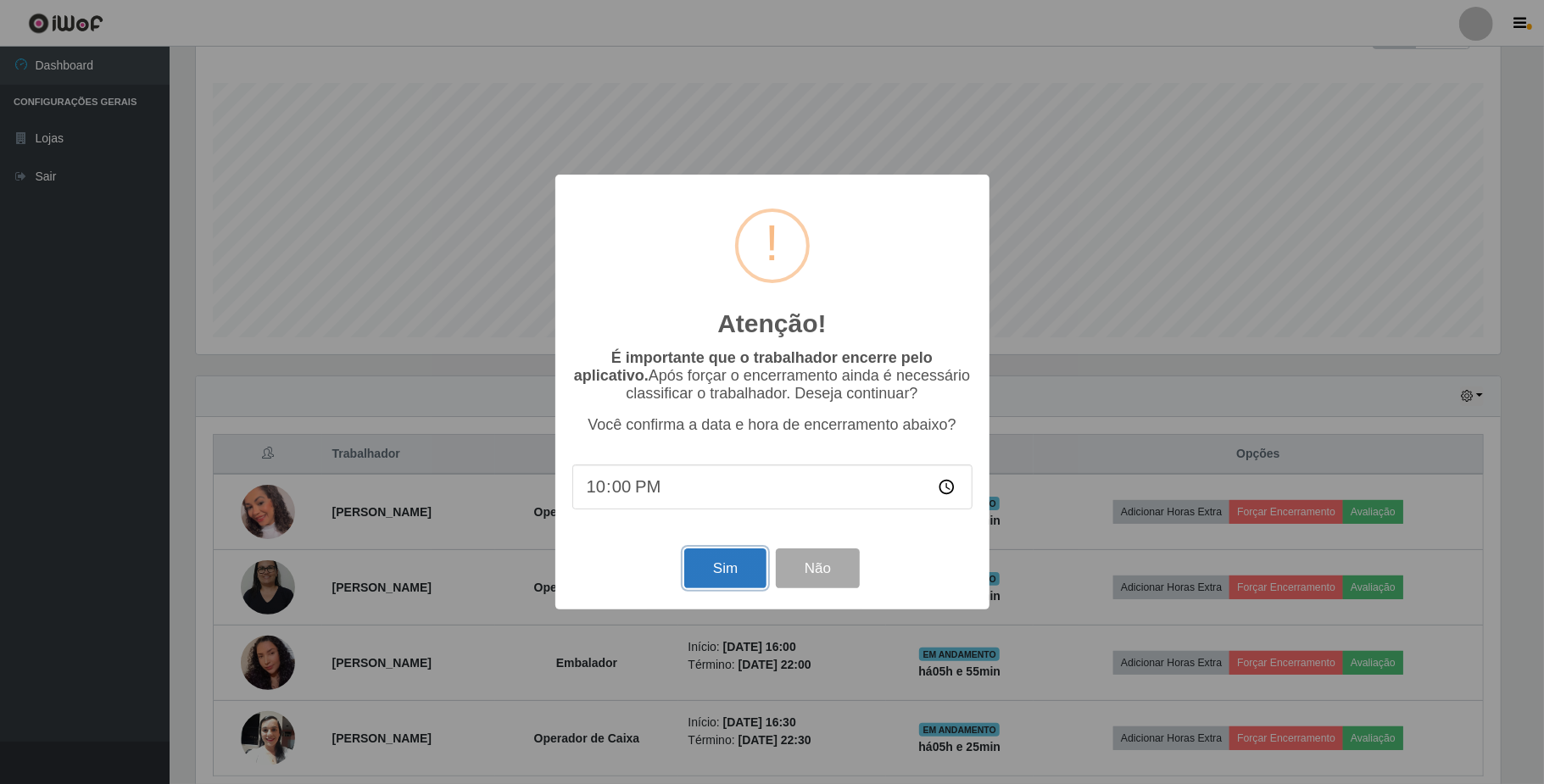
click at [700, 575] on button "Sim" at bounding box center [725, 569] width 82 height 40
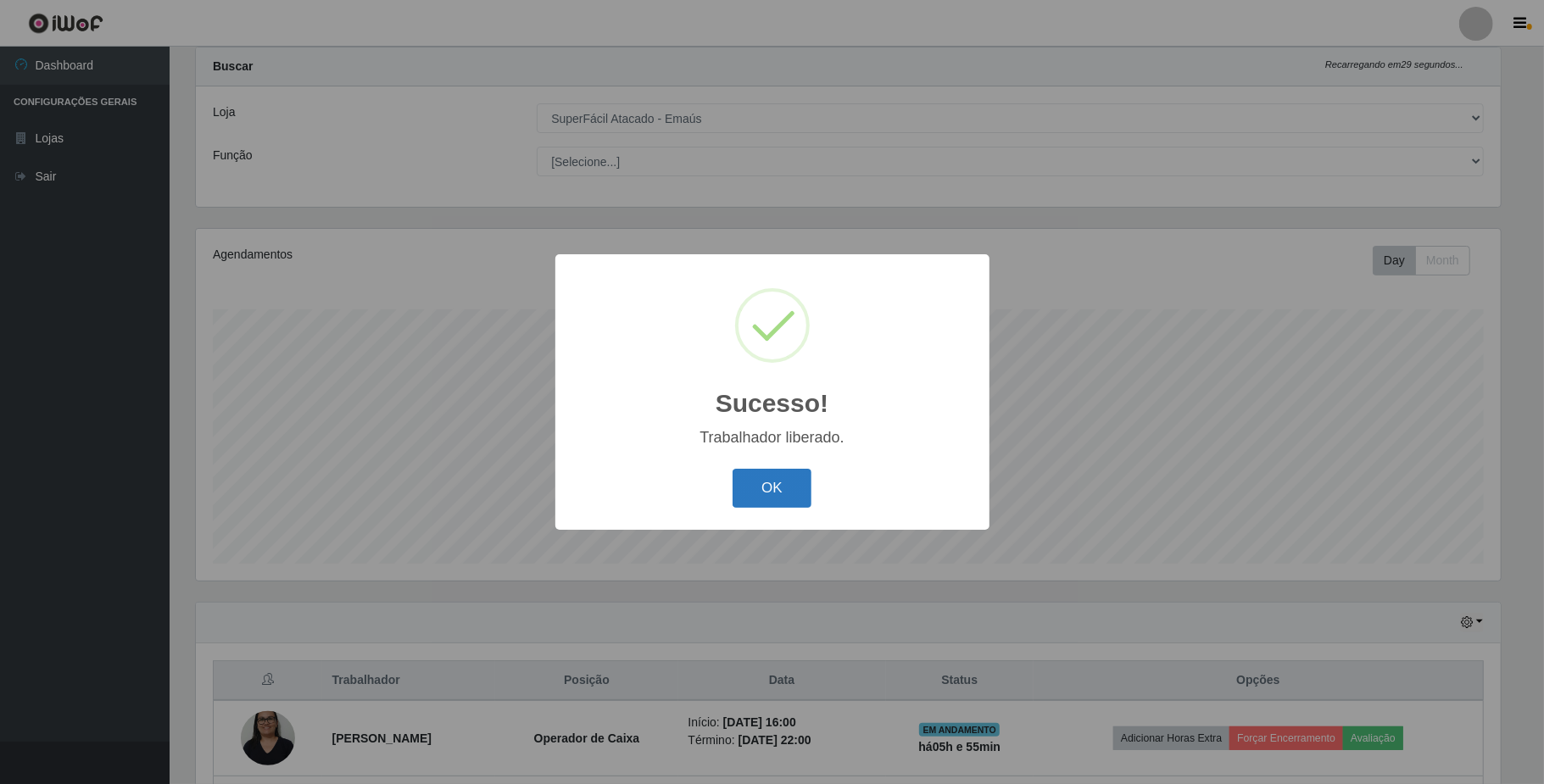
click at [764, 485] on button "OK" at bounding box center [772, 488] width 79 height 40
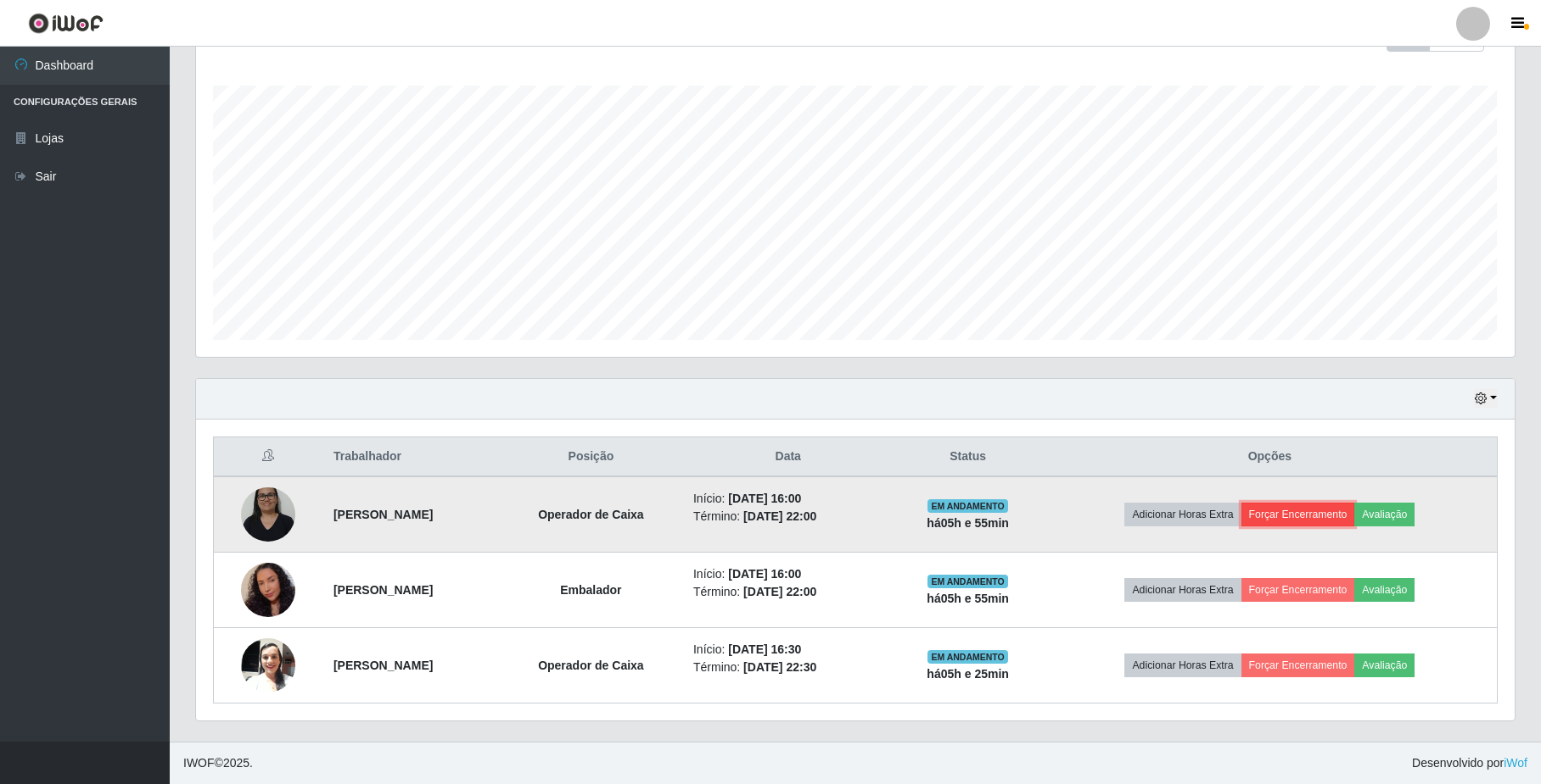
click at [1338, 520] on button "Forçar Encerramento" at bounding box center [1298, 515] width 114 height 24
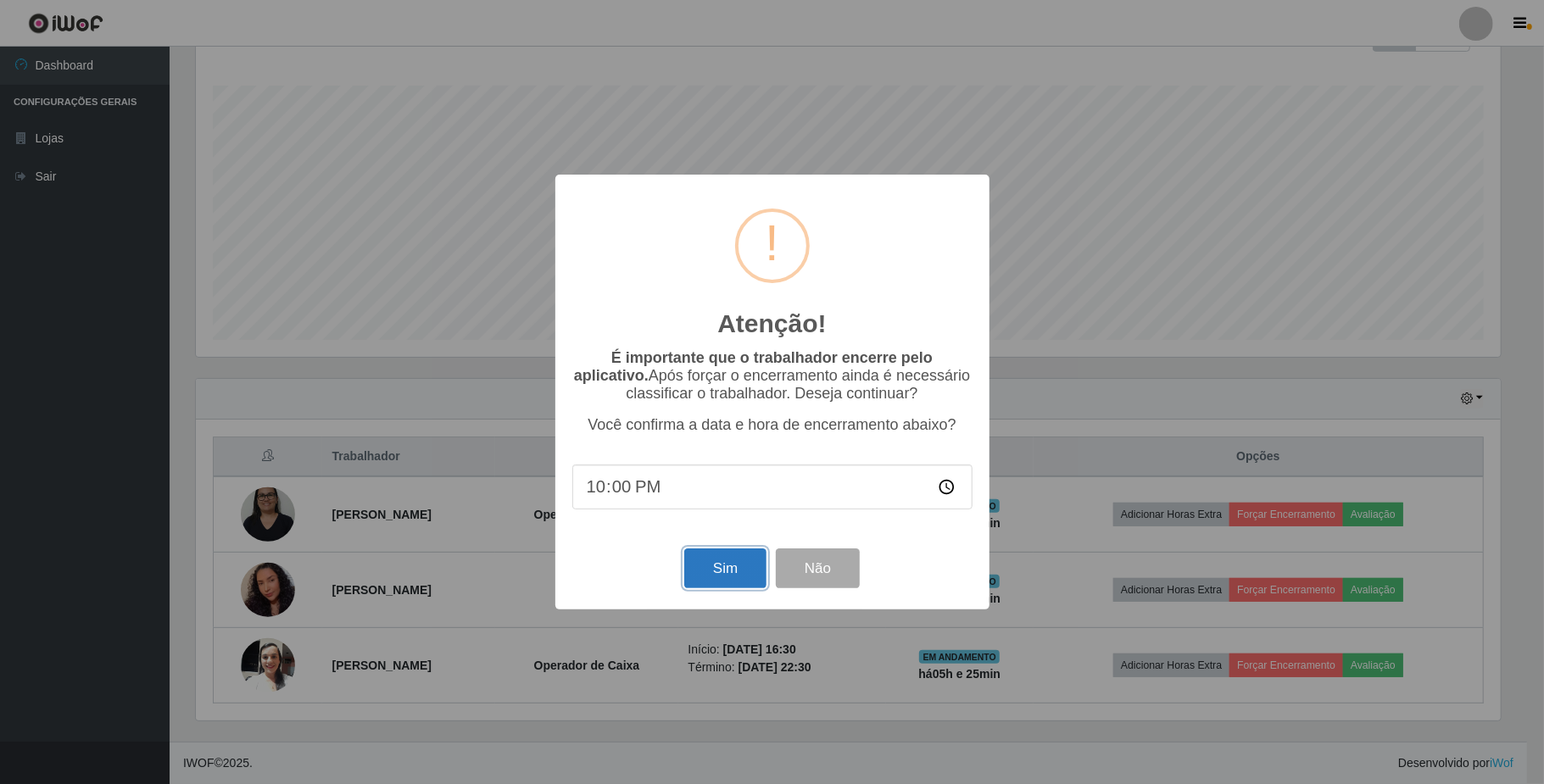
click at [717, 574] on button "Sim" at bounding box center [725, 569] width 82 height 40
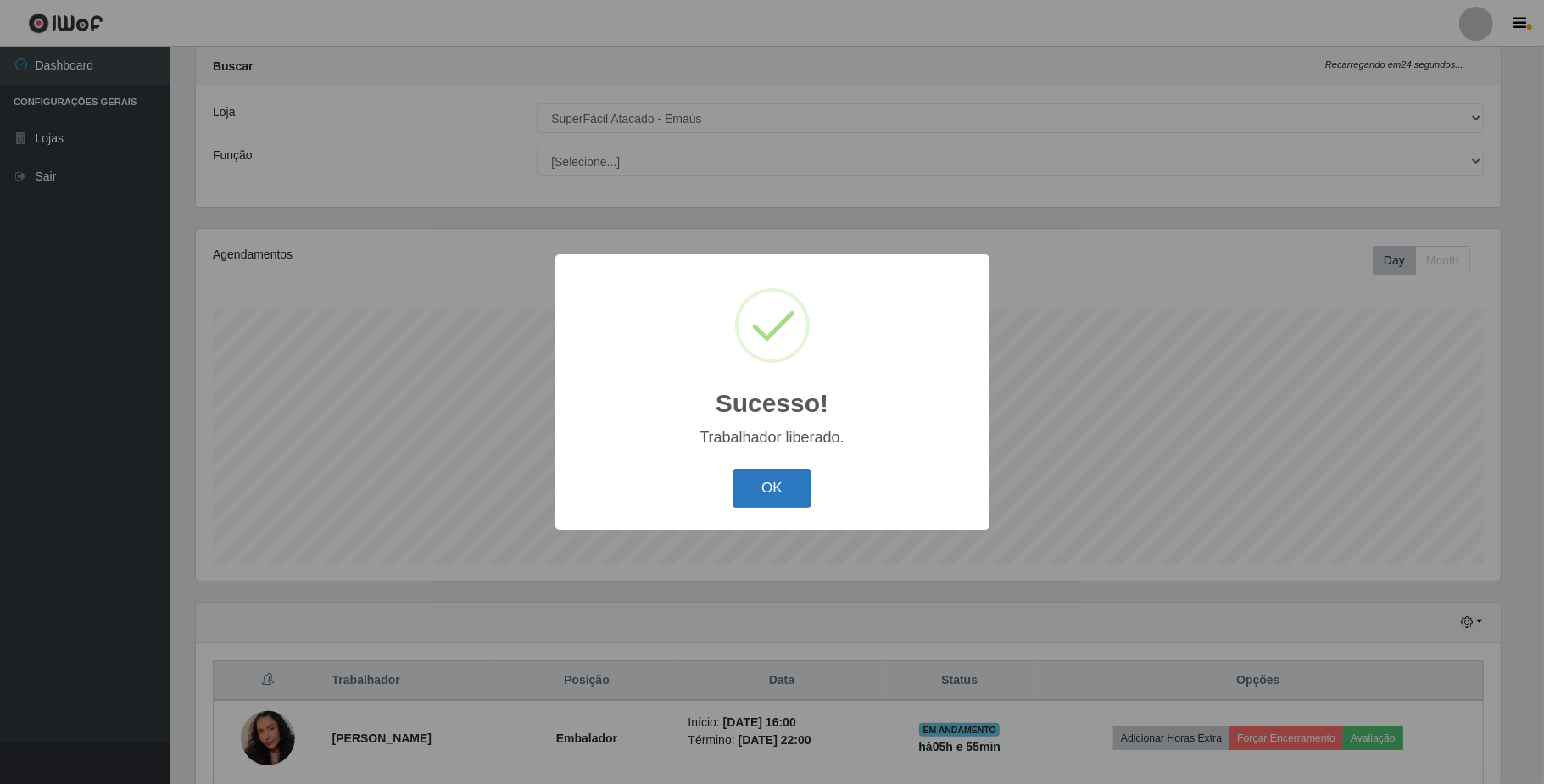
click at [746, 494] on button "OK" at bounding box center [772, 488] width 79 height 40
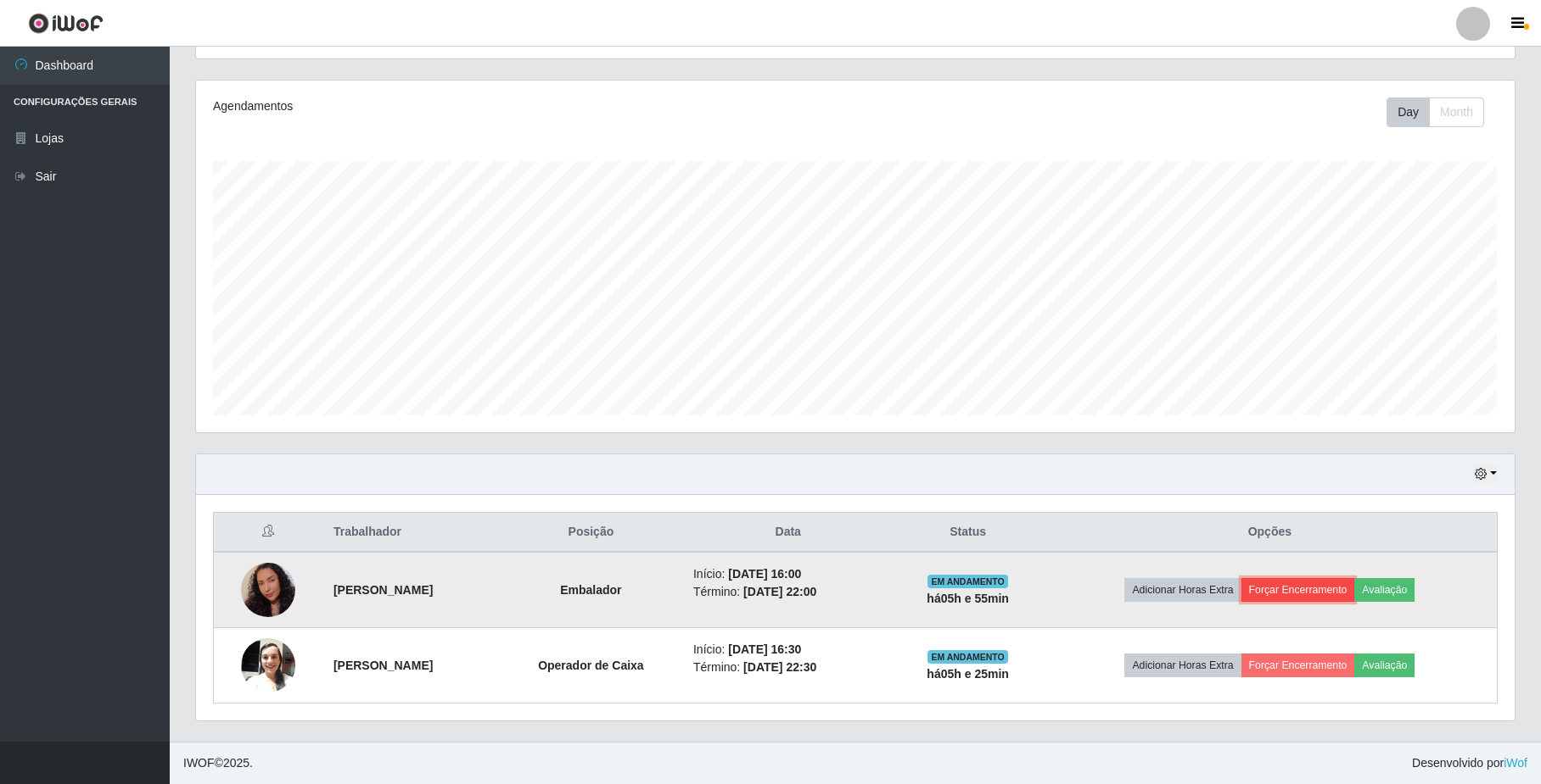
click at [1319, 601] on button "Forçar Encerramento" at bounding box center [1298, 590] width 114 height 24
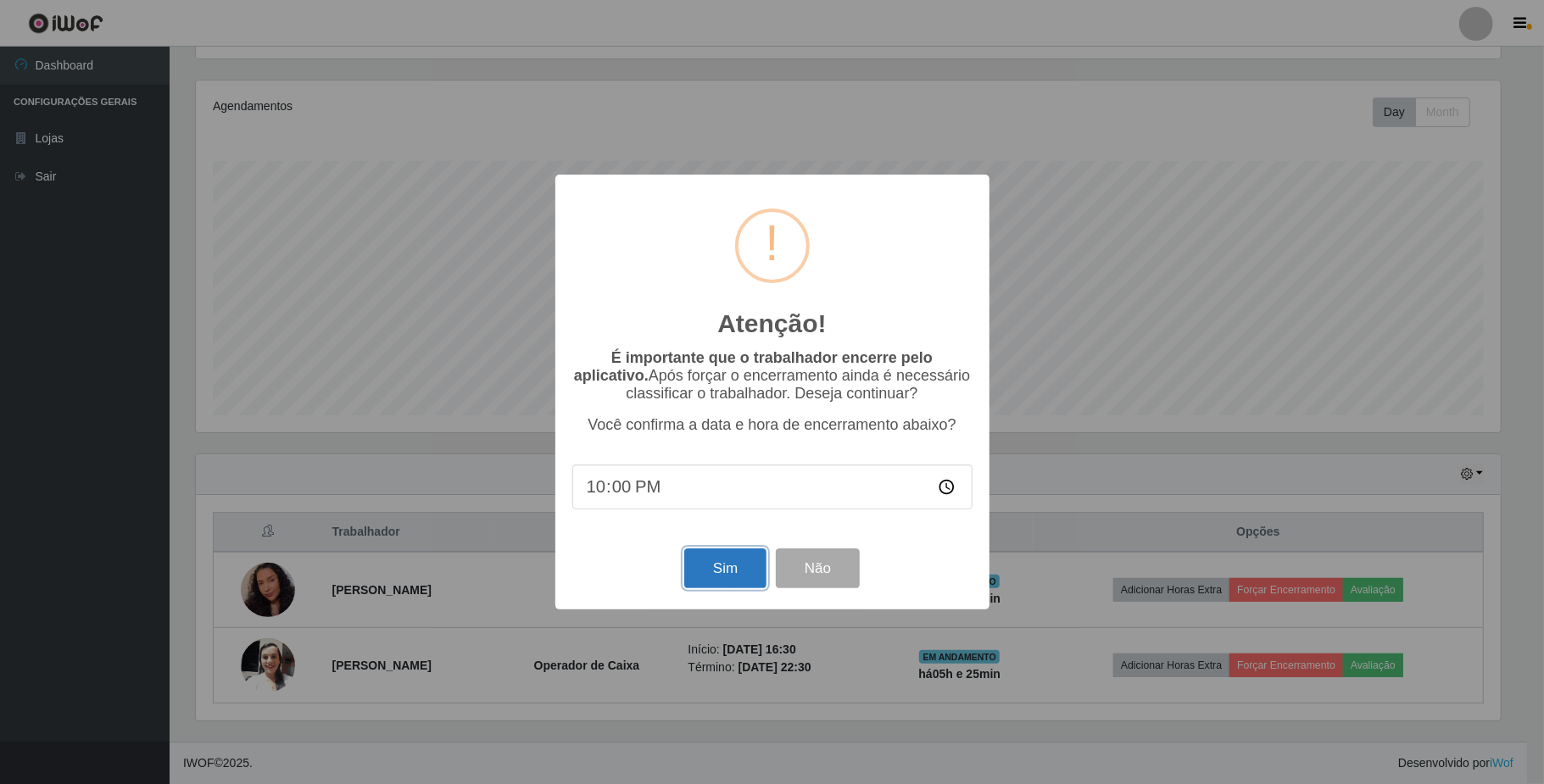
click at [737, 565] on button "Sim" at bounding box center [725, 569] width 82 height 40
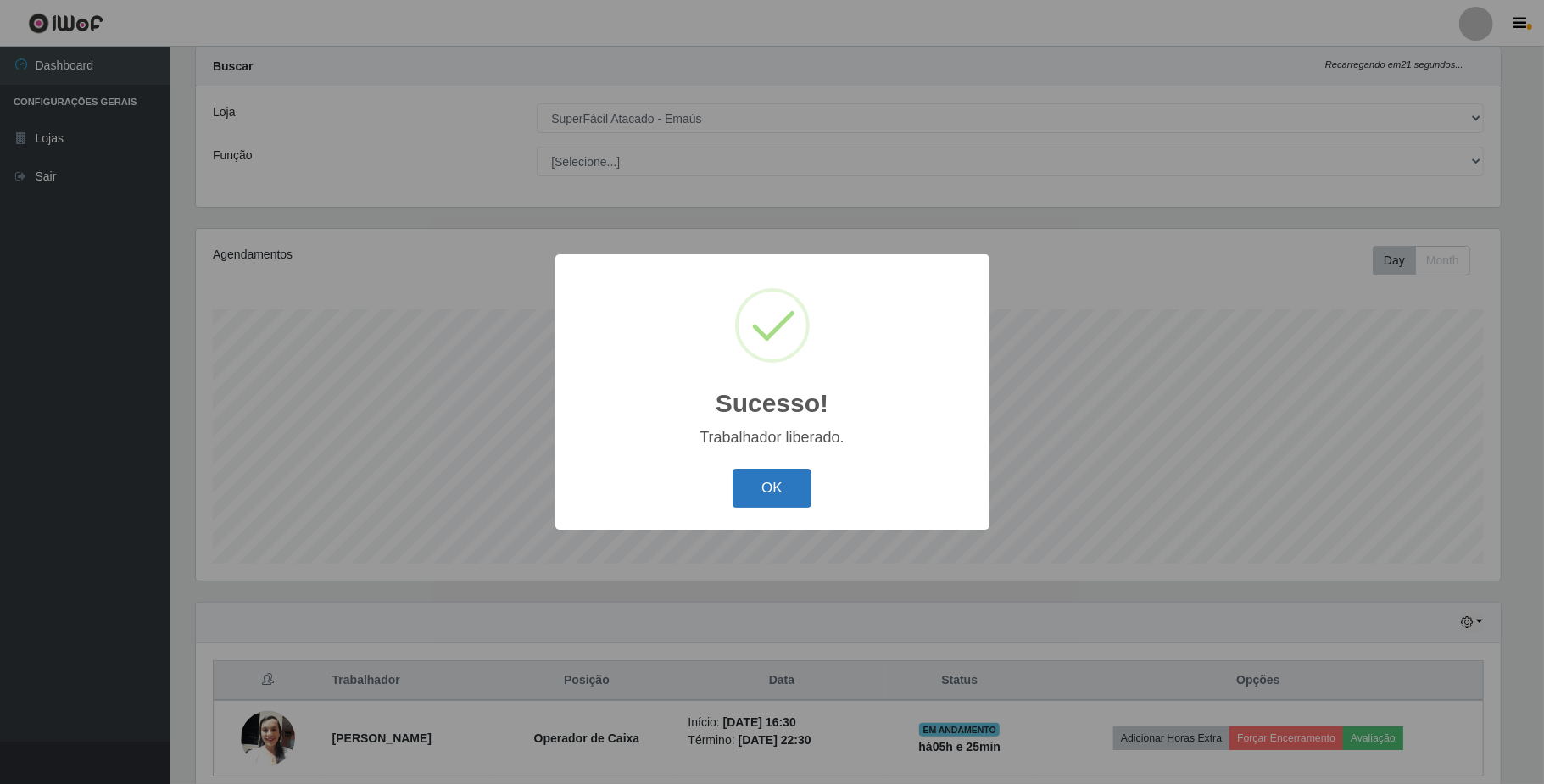
click at [757, 489] on button "OK" at bounding box center [772, 488] width 79 height 40
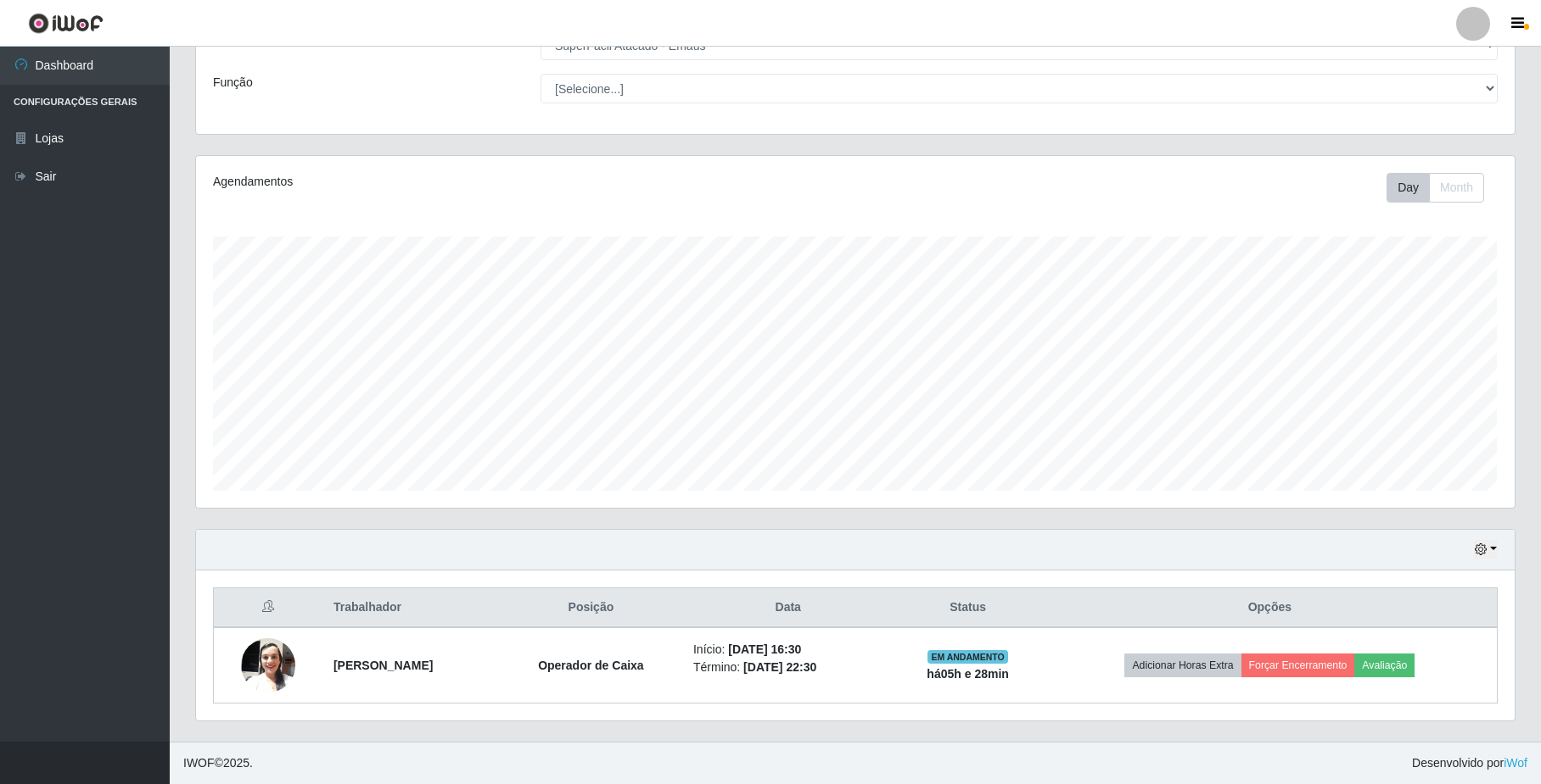
click at [574, 533] on div "Hoje 1 dia 3 dias 1 Semana Não encerrados" at bounding box center [855, 550] width 1319 height 40
click at [894, 537] on div "Hoje 1 dia 3 dias 1 Semana Não encerrados" at bounding box center [855, 550] width 1319 height 40
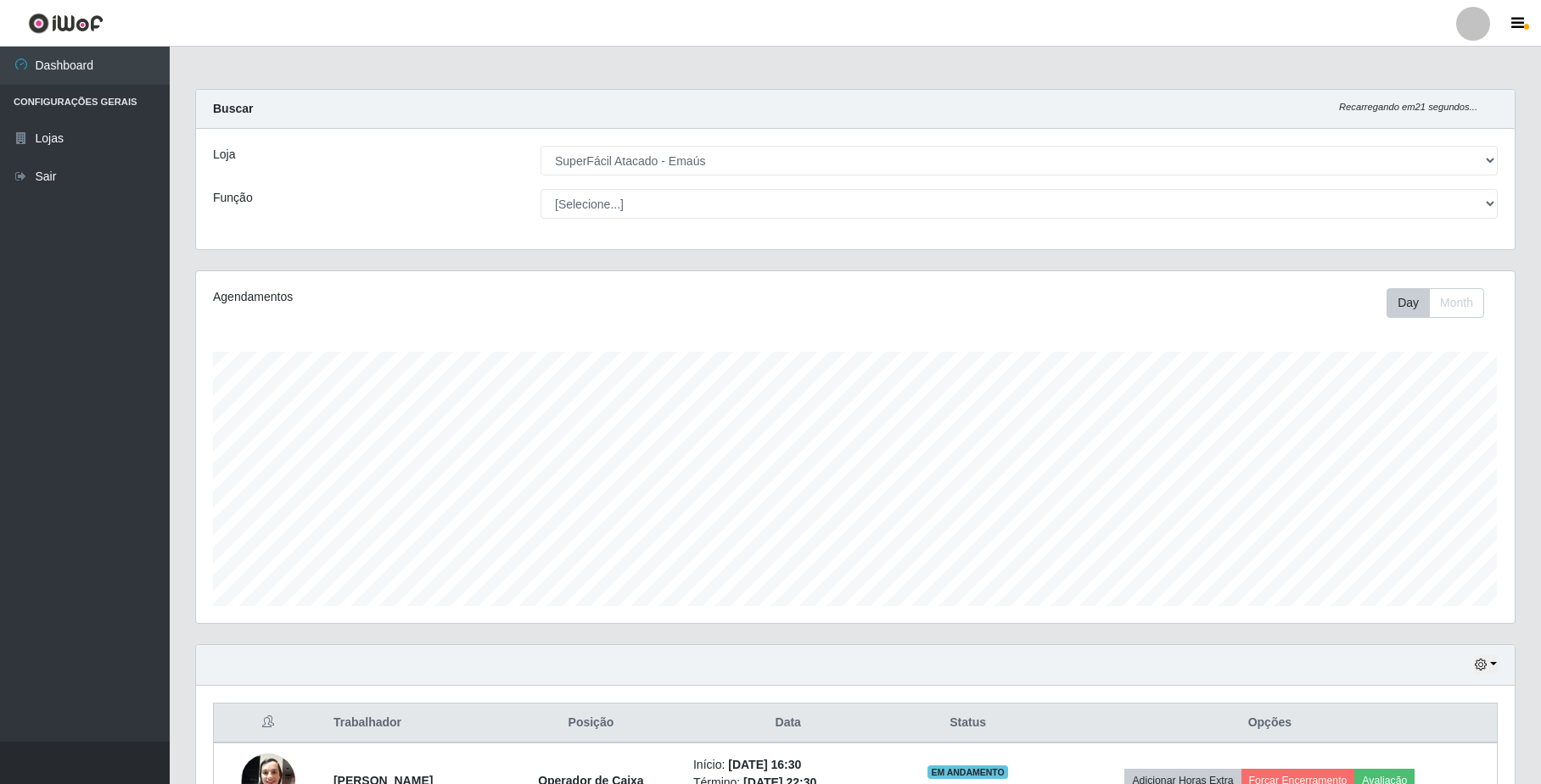
scroll to position [119, 0]
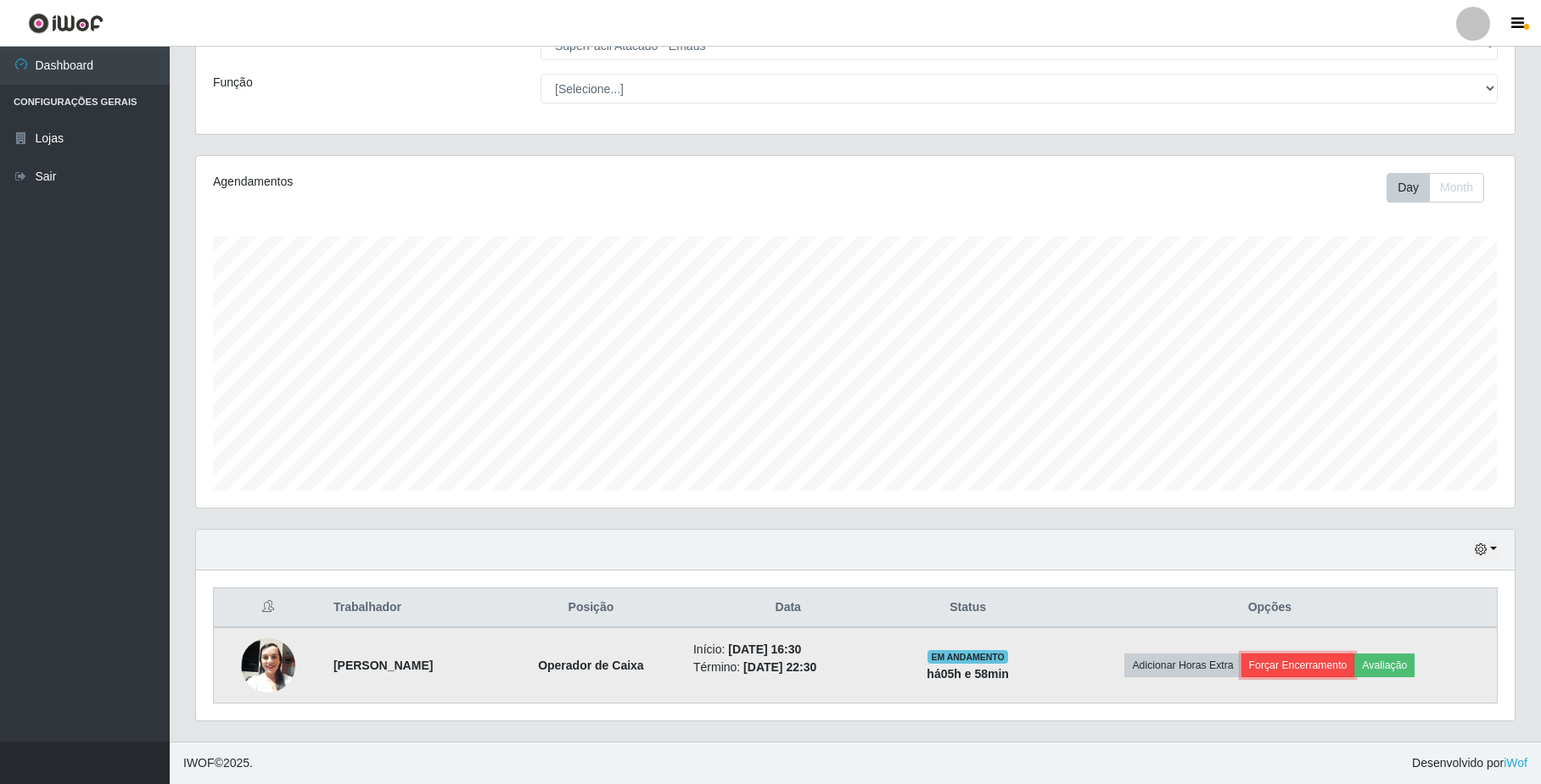
click at [1314, 674] on button "Forçar Encerramento" at bounding box center [1298, 666] width 114 height 24
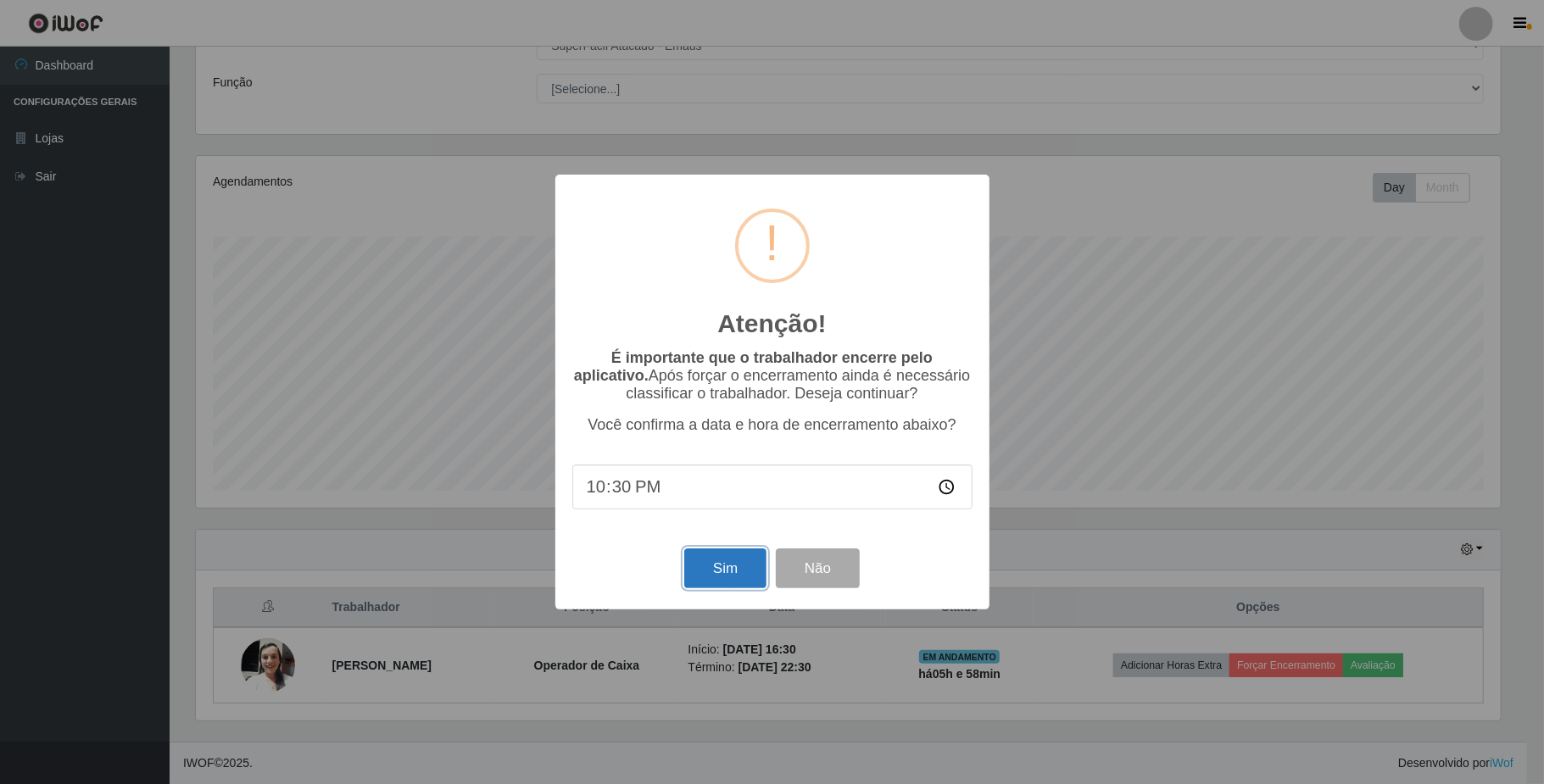
click at [747, 581] on button "Sim" at bounding box center [725, 569] width 82 height 40
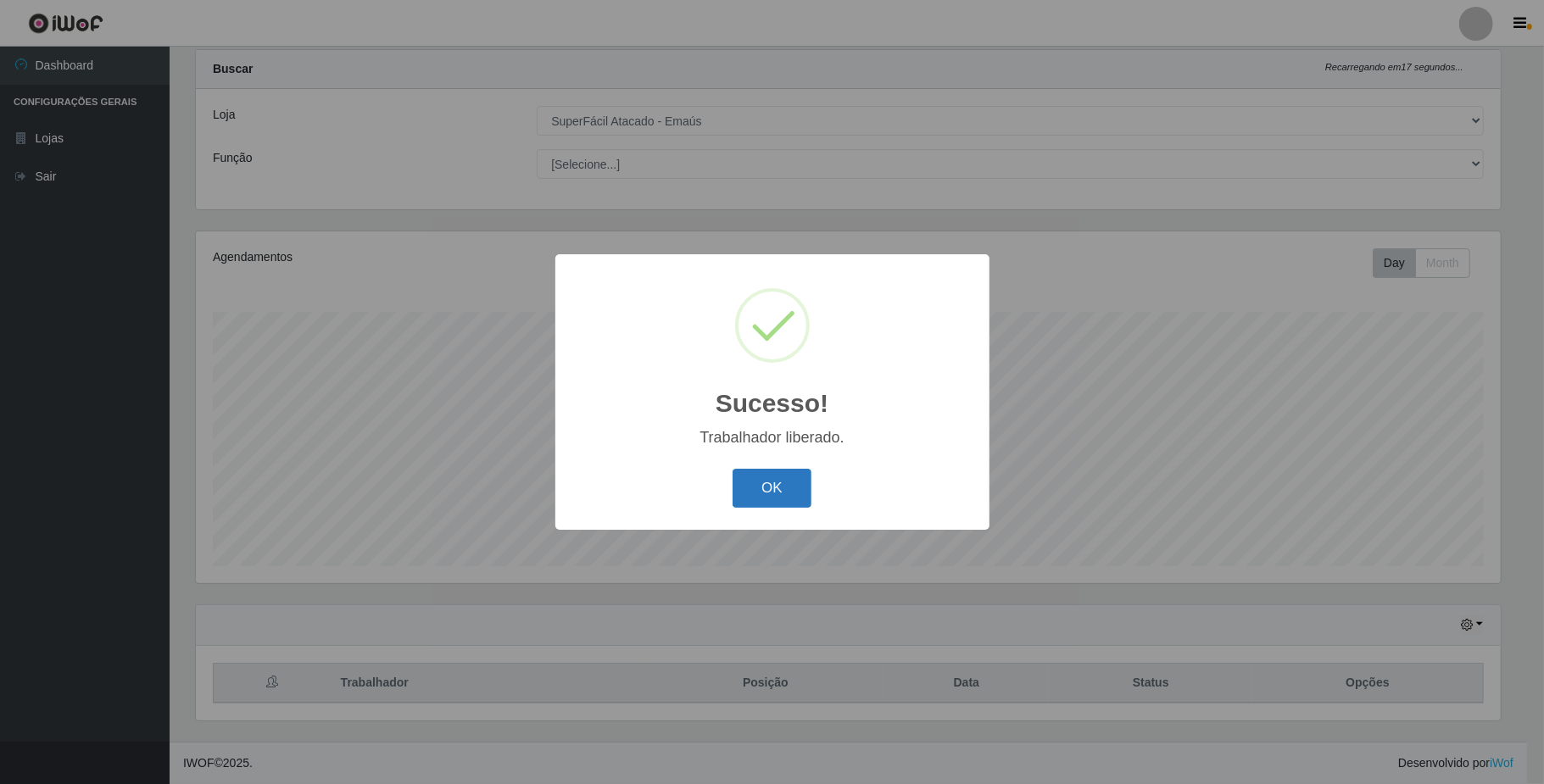
click at [765, 485] on button "OK" at bounding box center [772, 488] width 79 height 40
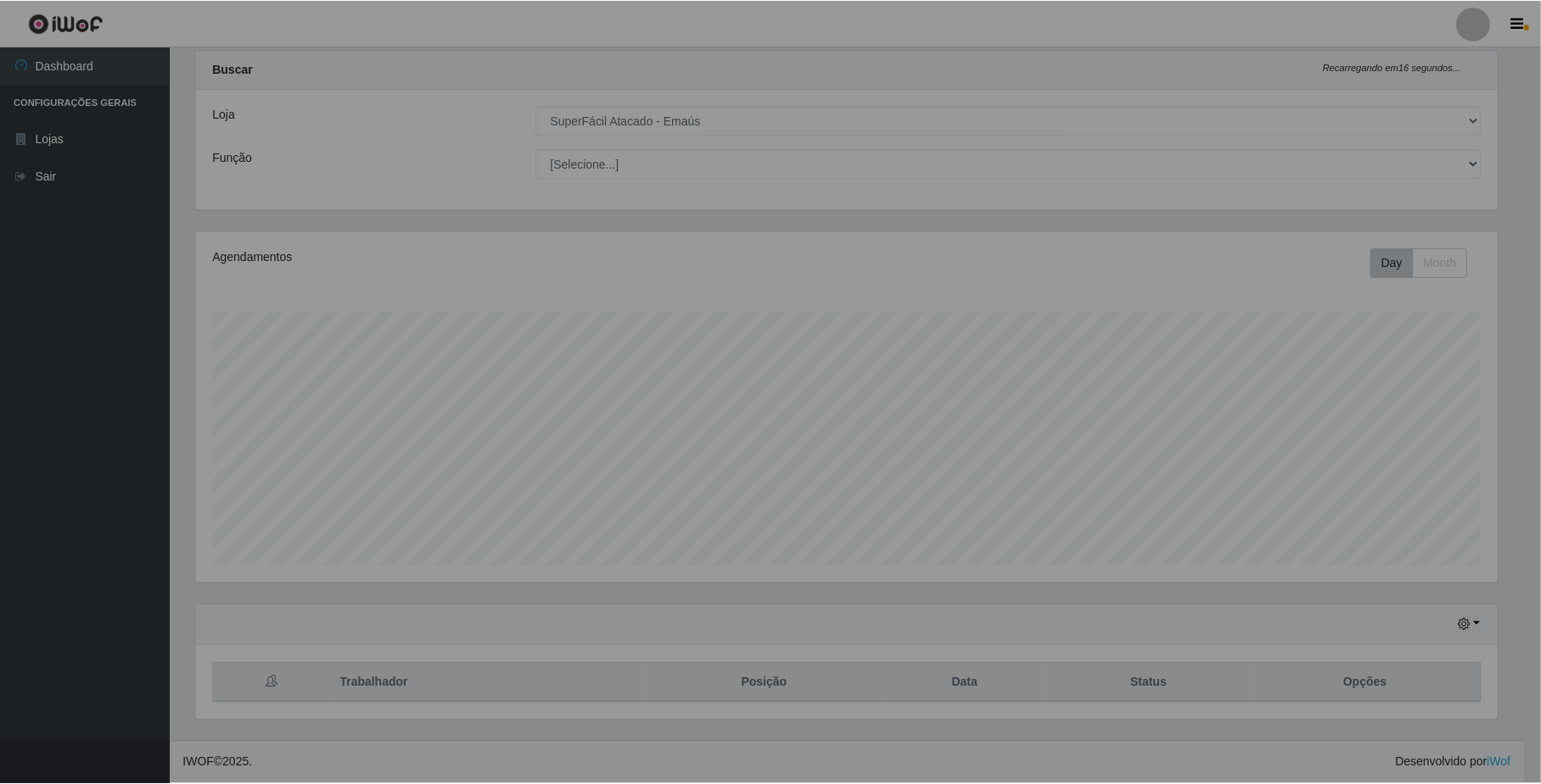
scroll to position [352, 1318]
